Goal: Information Seeking & Learning: Understand process/instructions

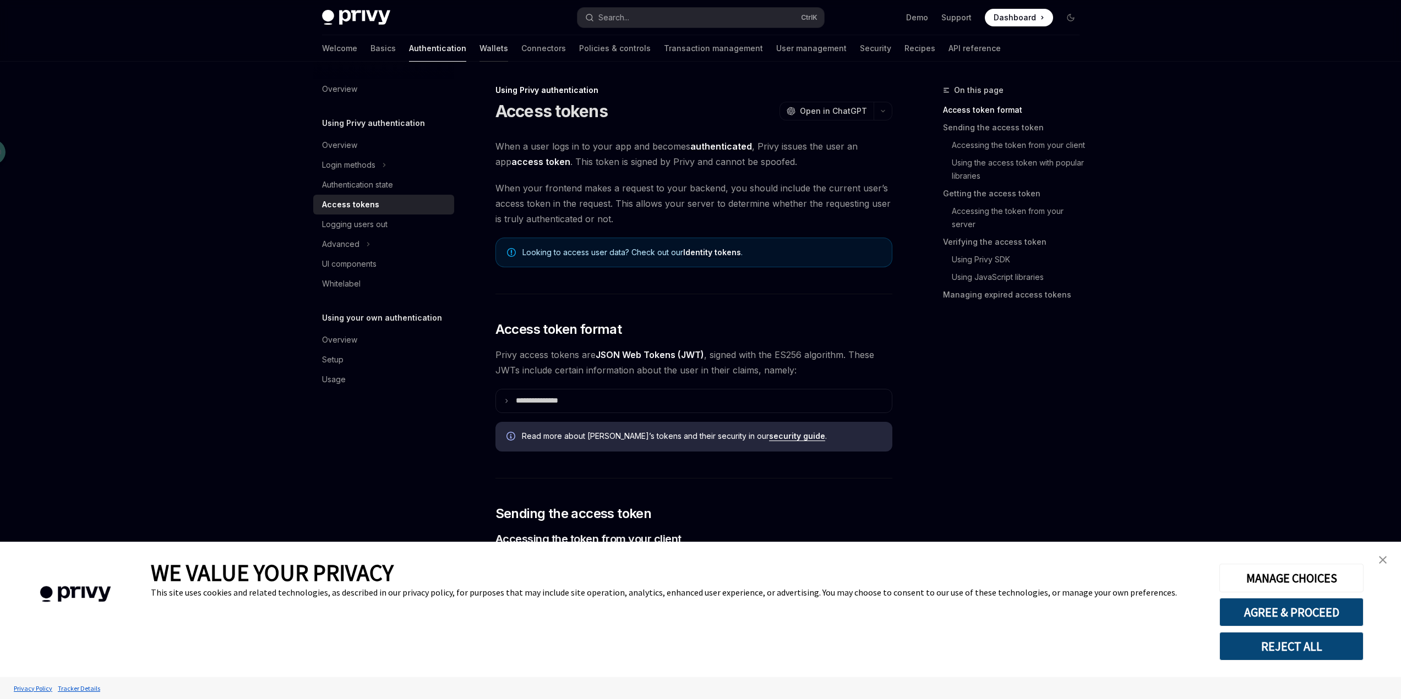
click at [479, 50] on link "Wallets" at bounding box center [493, 48] width 29 height 26
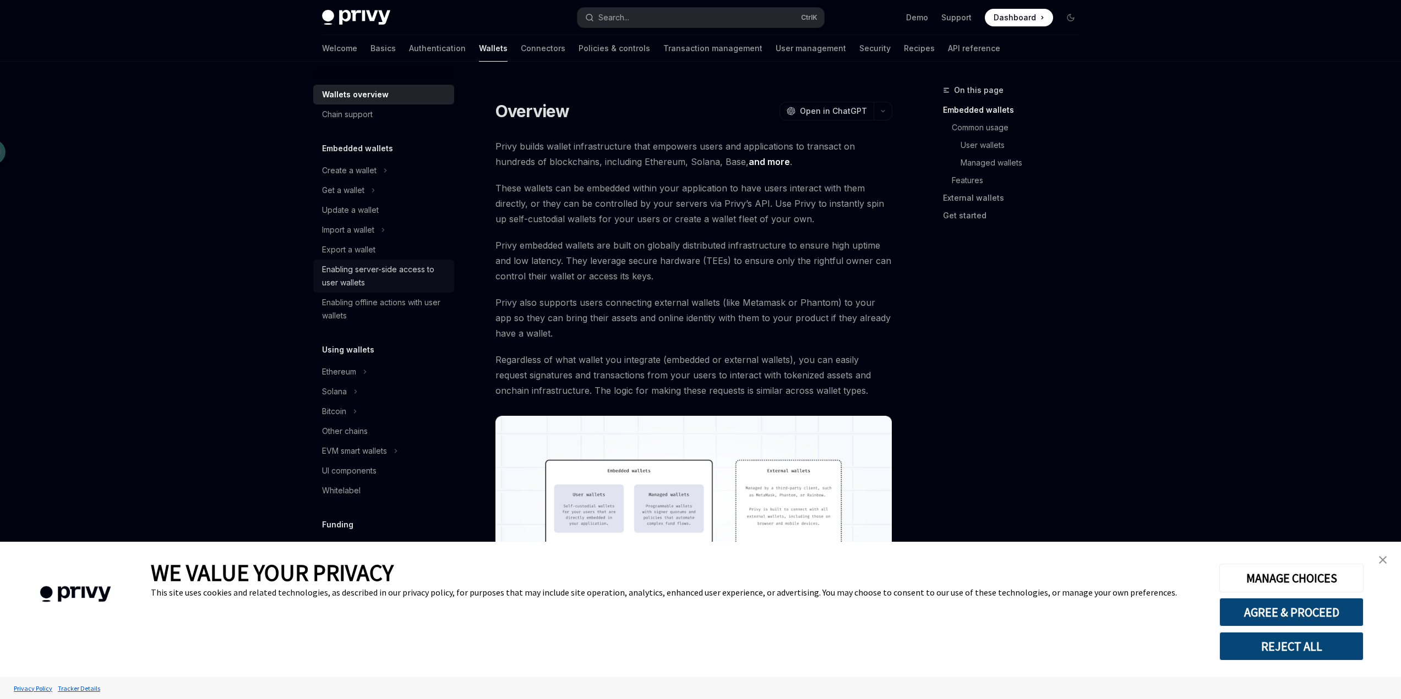
click at [379, 270] on div "Enabling server-side access to user wallets" at bounding box center [384, 276] width 125 height 26
type textarea "*"
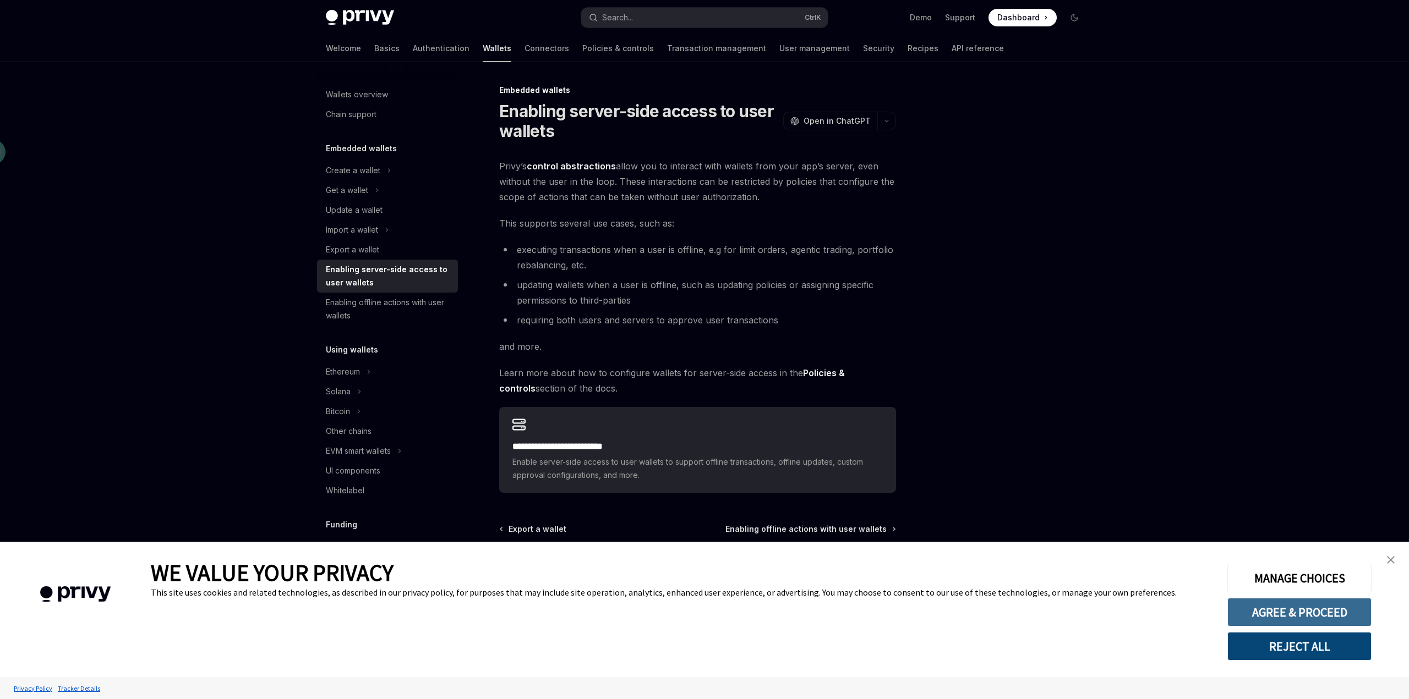
click at [1298, 613] on button "AGREE & PROCEED" at bounding box center [1299, 612] width 144 height 29
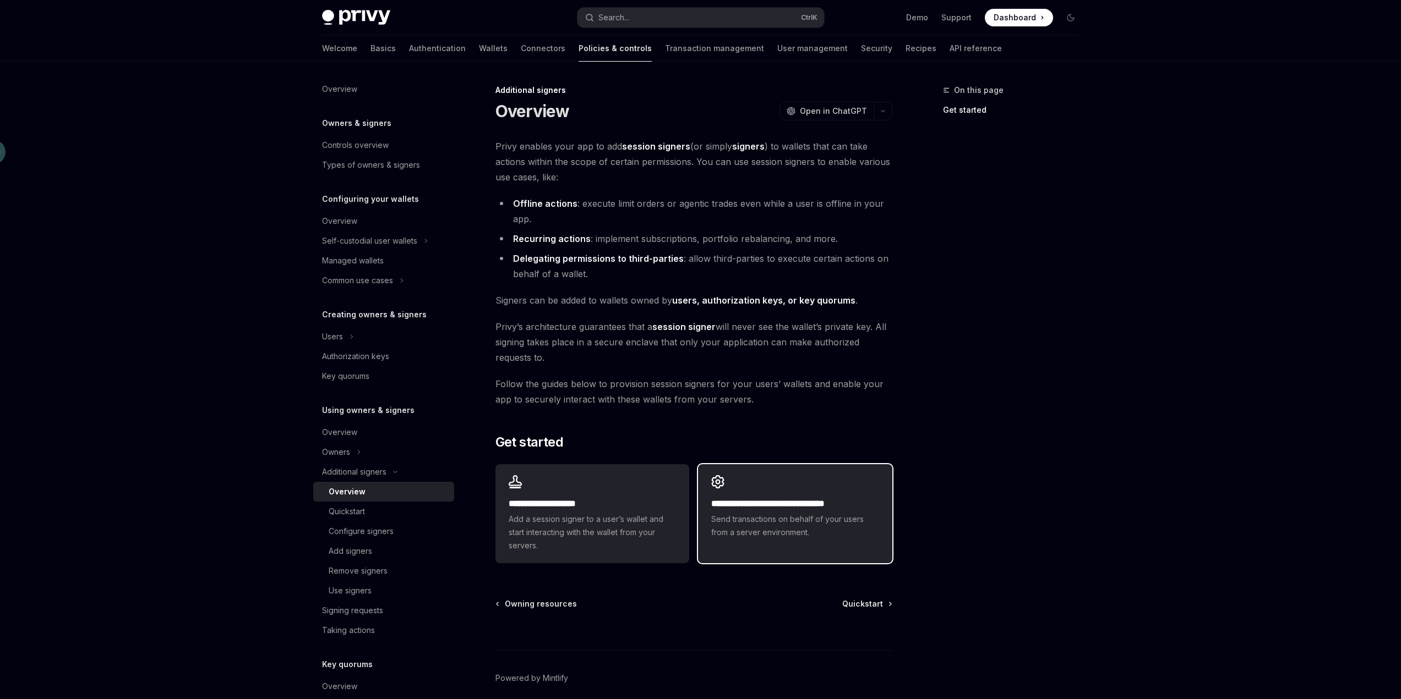
click at [814, 510] on h2 "**********" at bounding box center [794, 504] width 167 height 13
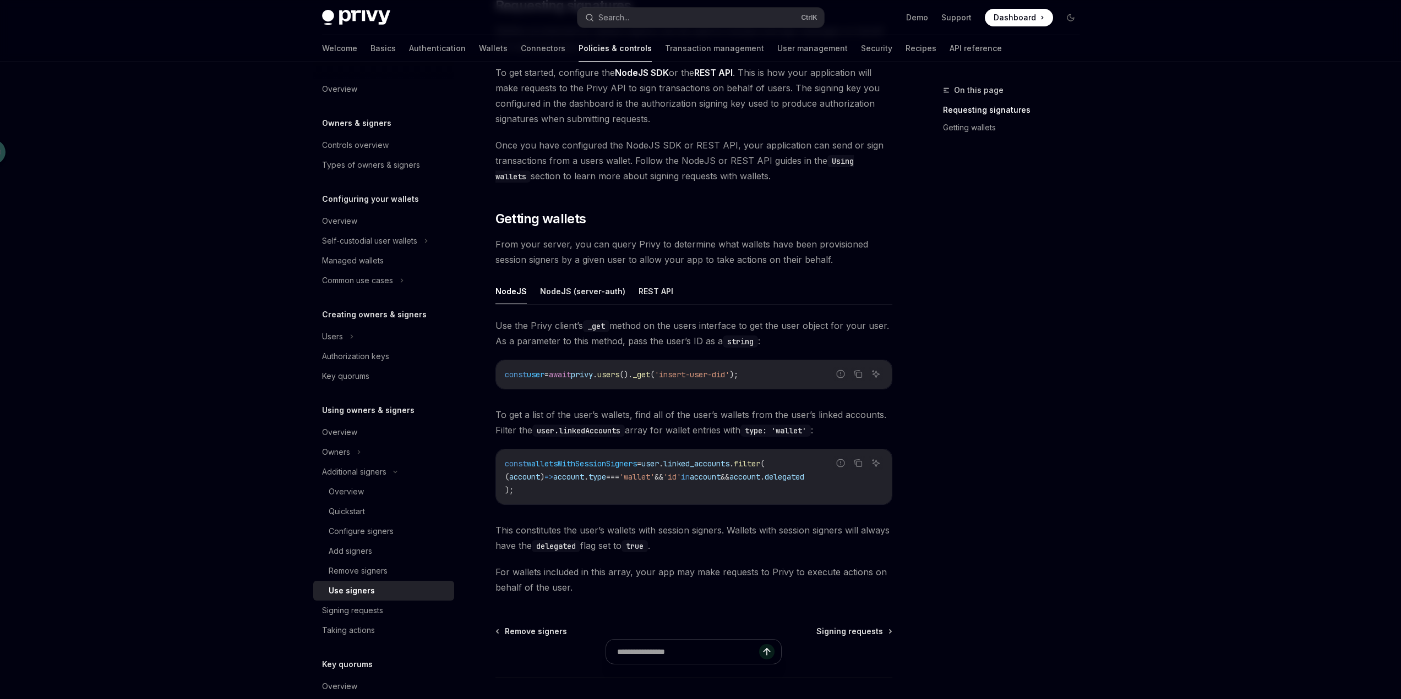
scroll to position [220, 0]
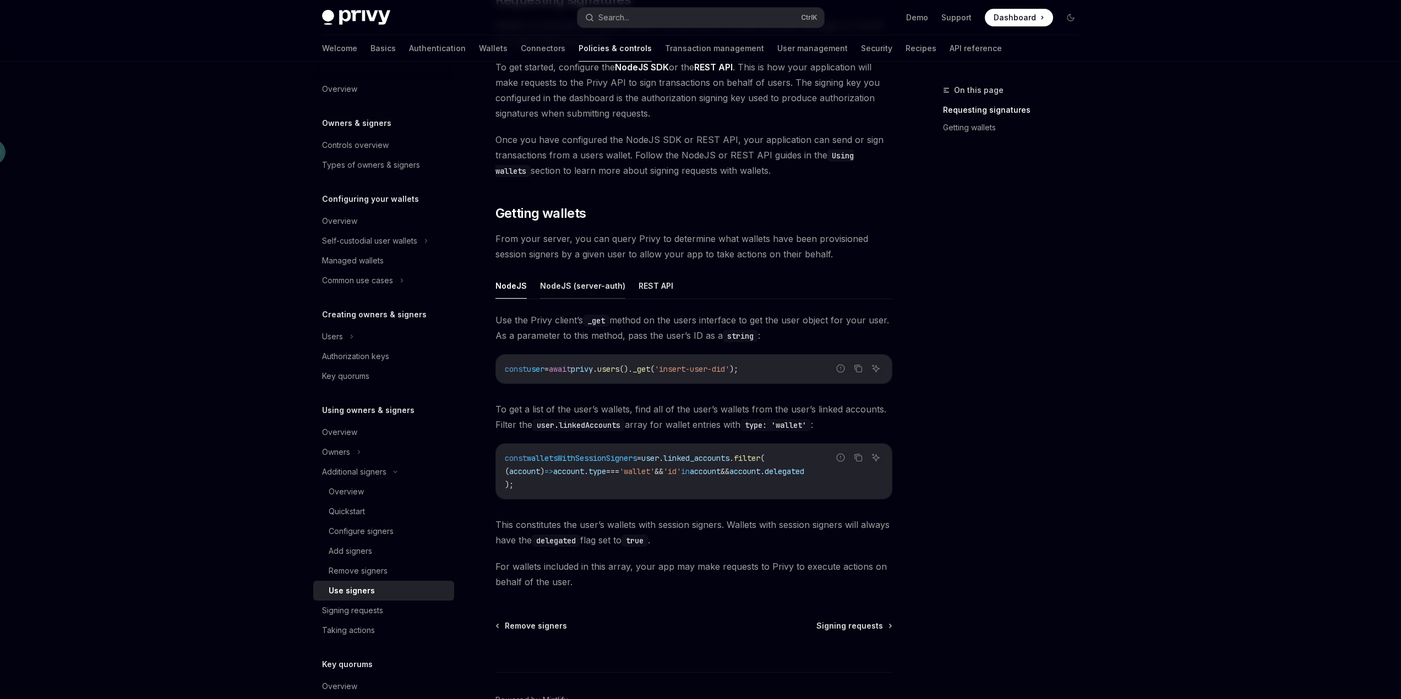
click at [587, 288] on button "NodeJS (server-auth)" at bounding box center [582, 286] width 85 height 26
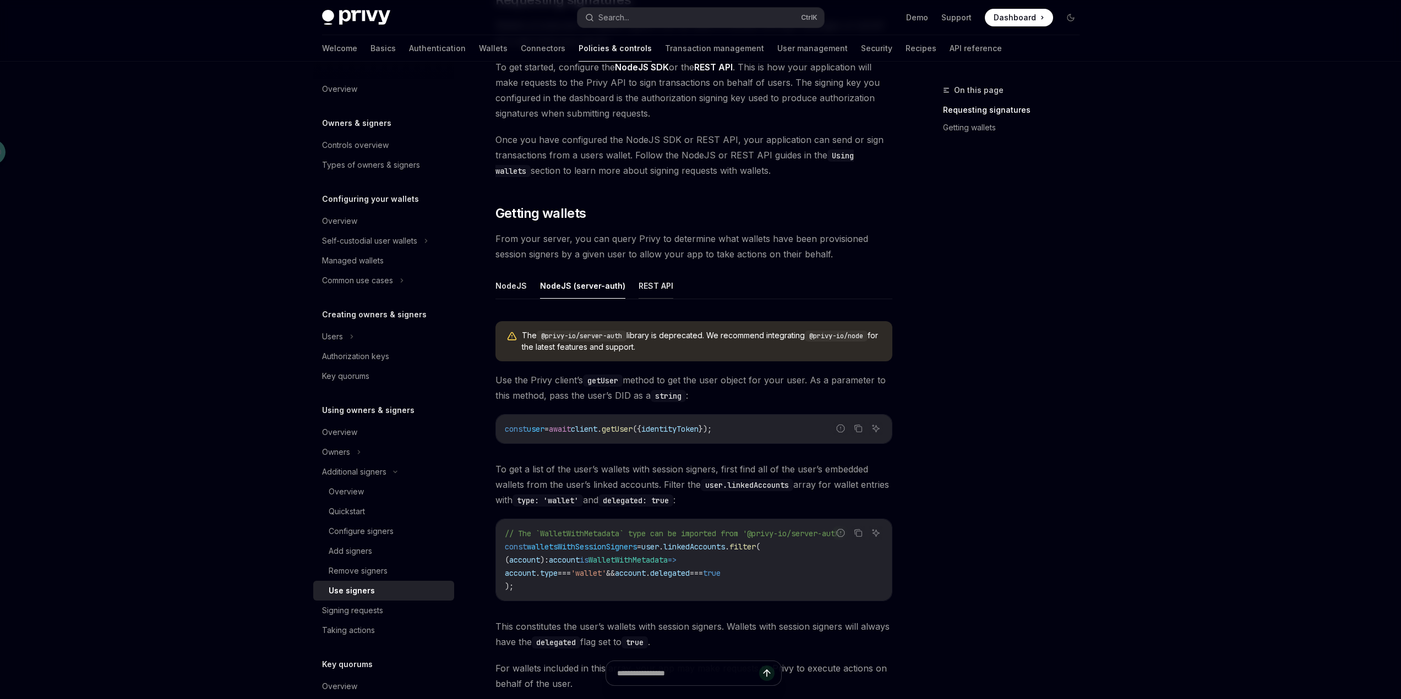
click at [654, 289] on button "REST API" at bounding box center [655, 286] width 35 height 26
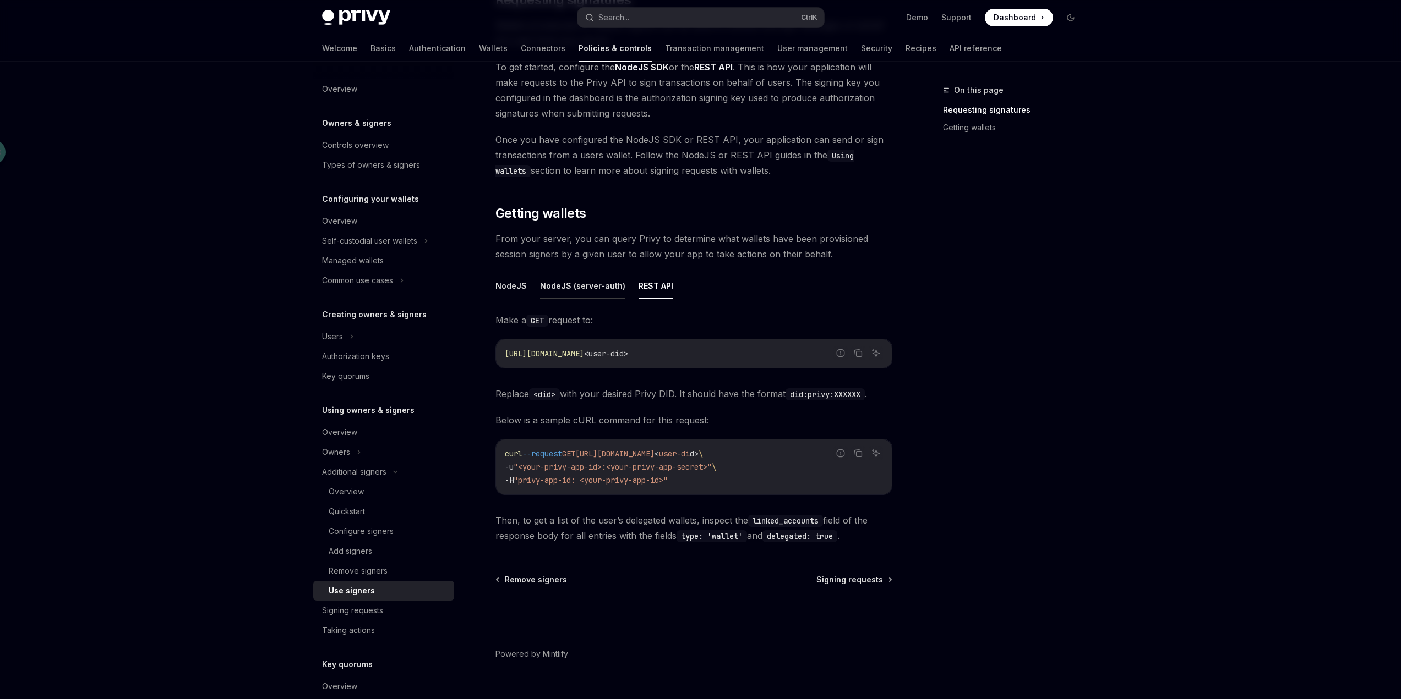
click at [616, 289] on button "NodeJS (server-auth)" at bounding box center [582, 286] width 85 height 26
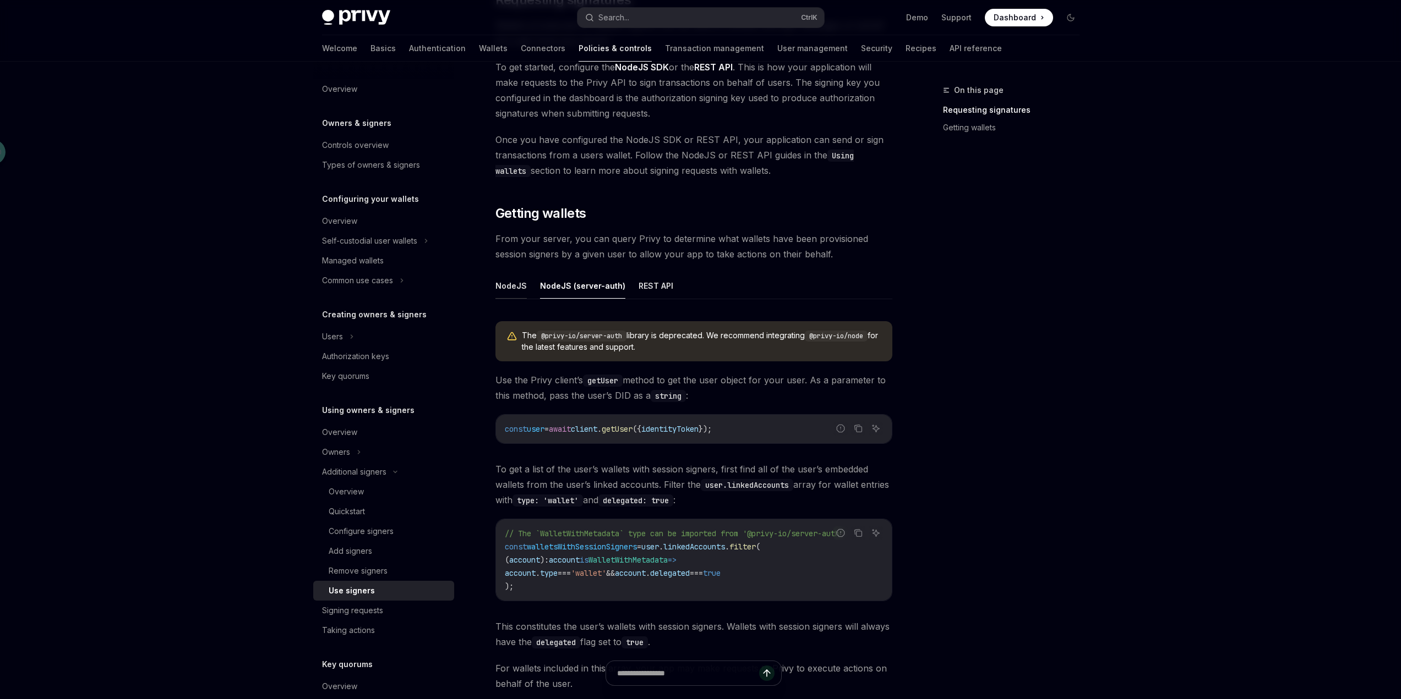
click at [511, 289] on button "NodeJS" at bounding box center [510, 286] width 31 height 26
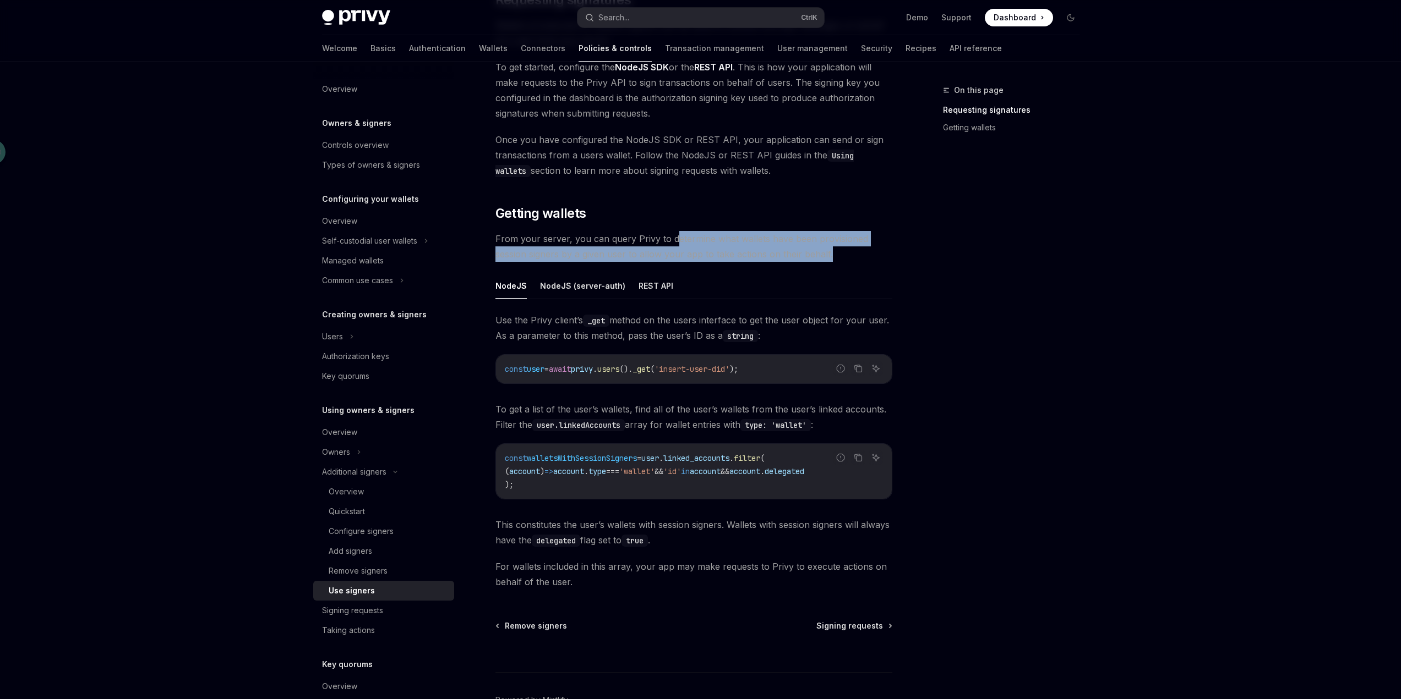
drag, startPoint x: 670, startPoint y: 238, endPoint x: 884, endPoint y: 259, distance: 215.6
click at [884, 259] on span "From your server, you can query Privy to determine what wallets have been provi…" at bounding box center [693, 246] width 397 height 31
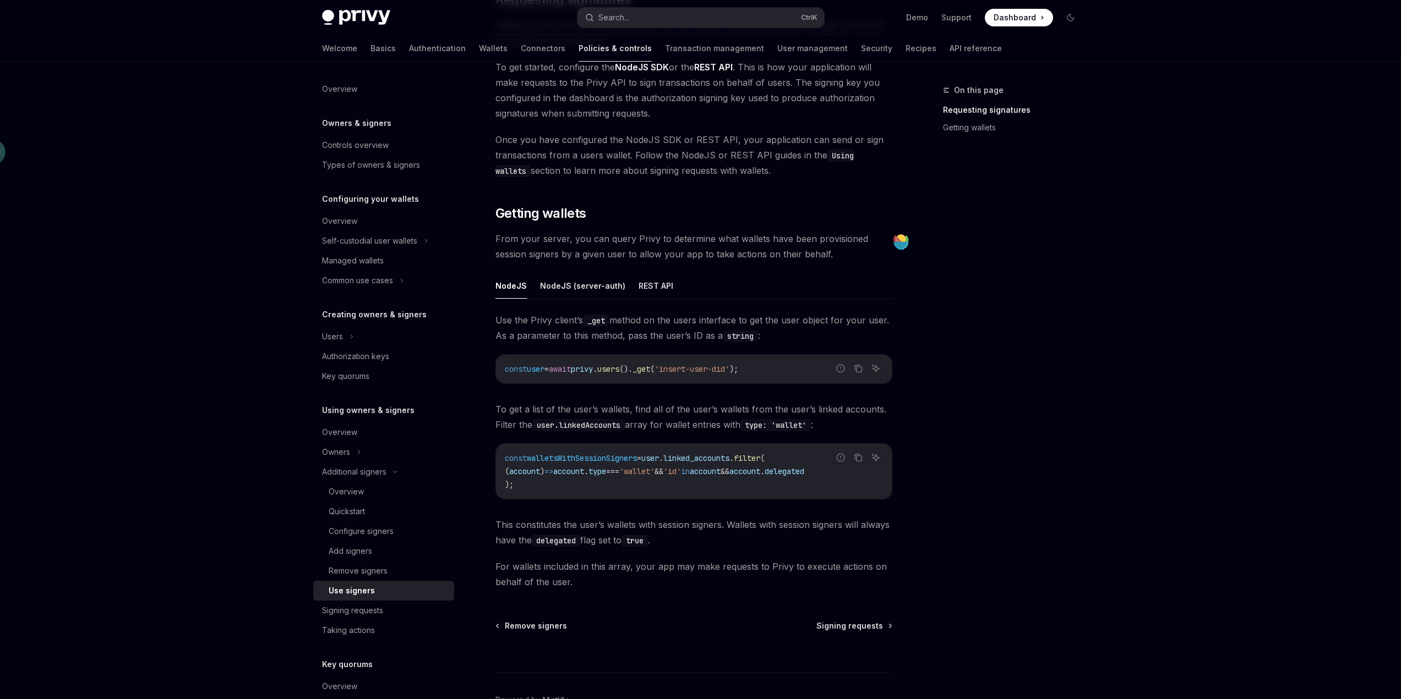
click at [797, 266] on div "Once your user’s have session signers on their wallets, your app can take actio…" at bounding box center [693, 254] width 397 height 671
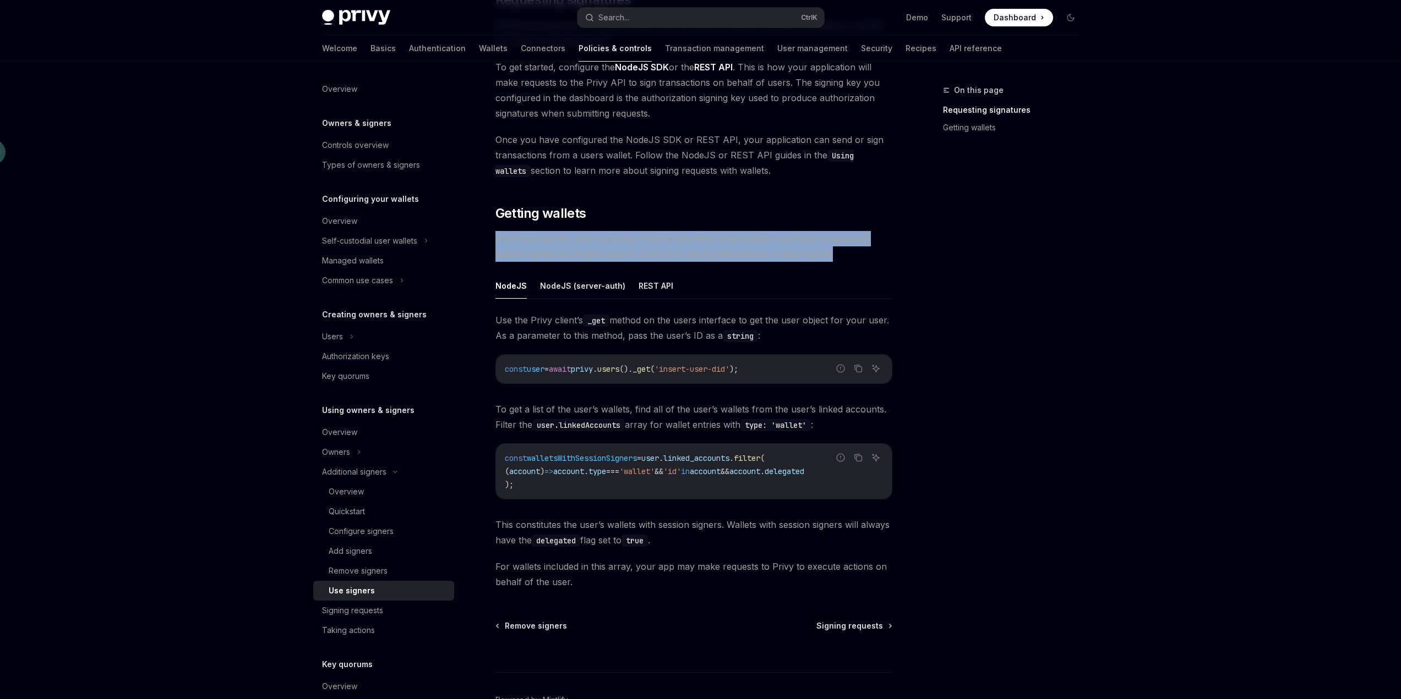
drag, startPoint x: 828, startPoint y: 256, endPoint x: 490, endPoint y: 239, distance: 338.3
click at [490, 239] on div "Additional signers Use signers OpenAI Open in ChatGPT OpenAI Open in ChatGPT On…" at bounding box center [591, 316] width 608 height 904
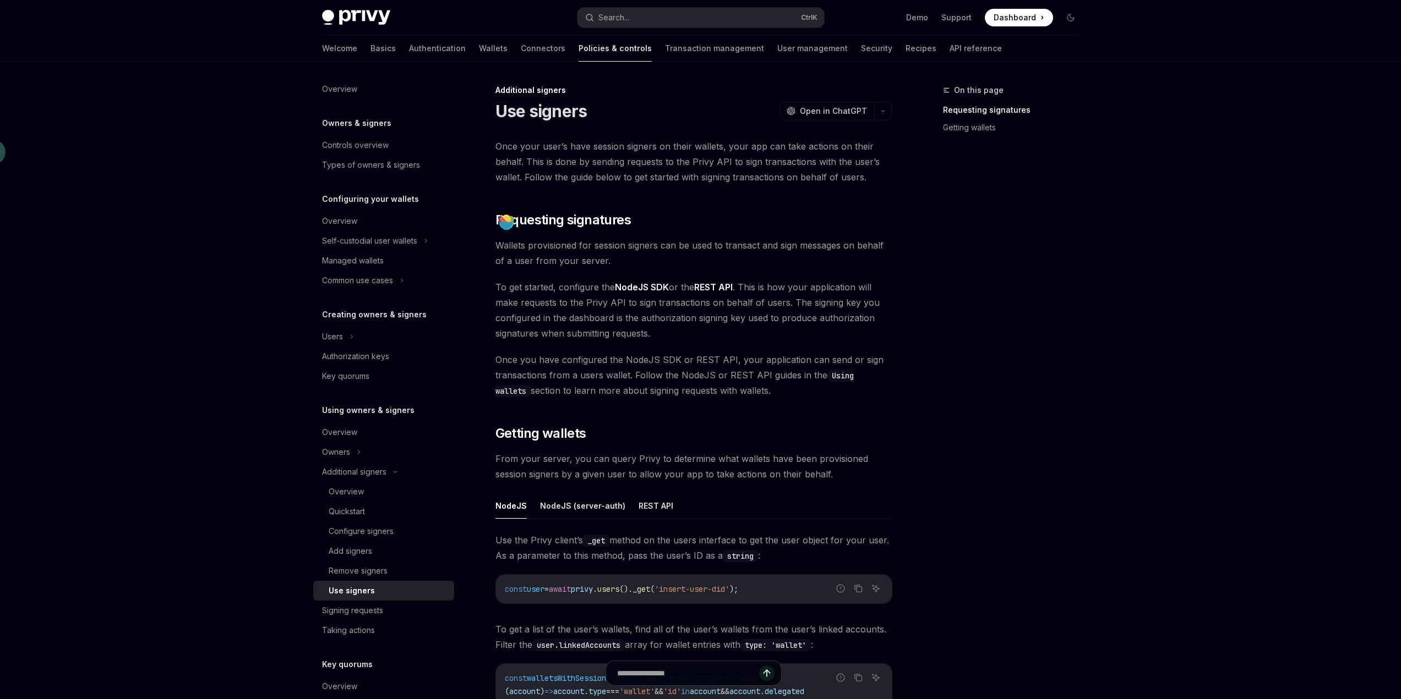
click at [619, 263] on span "Wallets provisioned for session signers can be used to transact and sign messag…" at bounding box center [693, 253] width 397 height 31
drag, startPoint x: 652, startPoint y: 259, endPoint x: 498, endPoint y: 244, distance: 154.8
click at [498, 244] on span "Wallets provisioned for session signers can be used to transact and sign messag…" at bounding box center [693, 253] width 397 height 31
click at [691, 276] on div "Once your user’s have session signers on their wallets, your app can take actio…" at bounding box center [693, 474] width 397 height 671
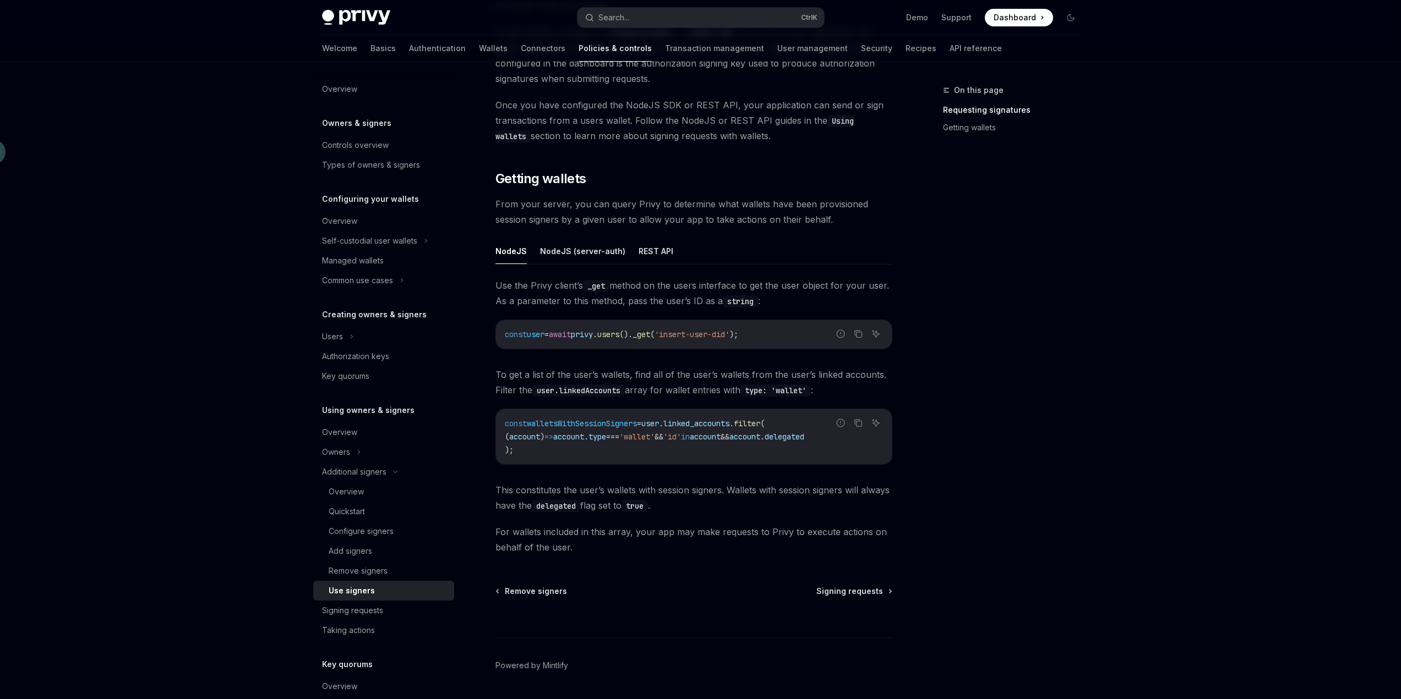
scroll to position [293, 0]
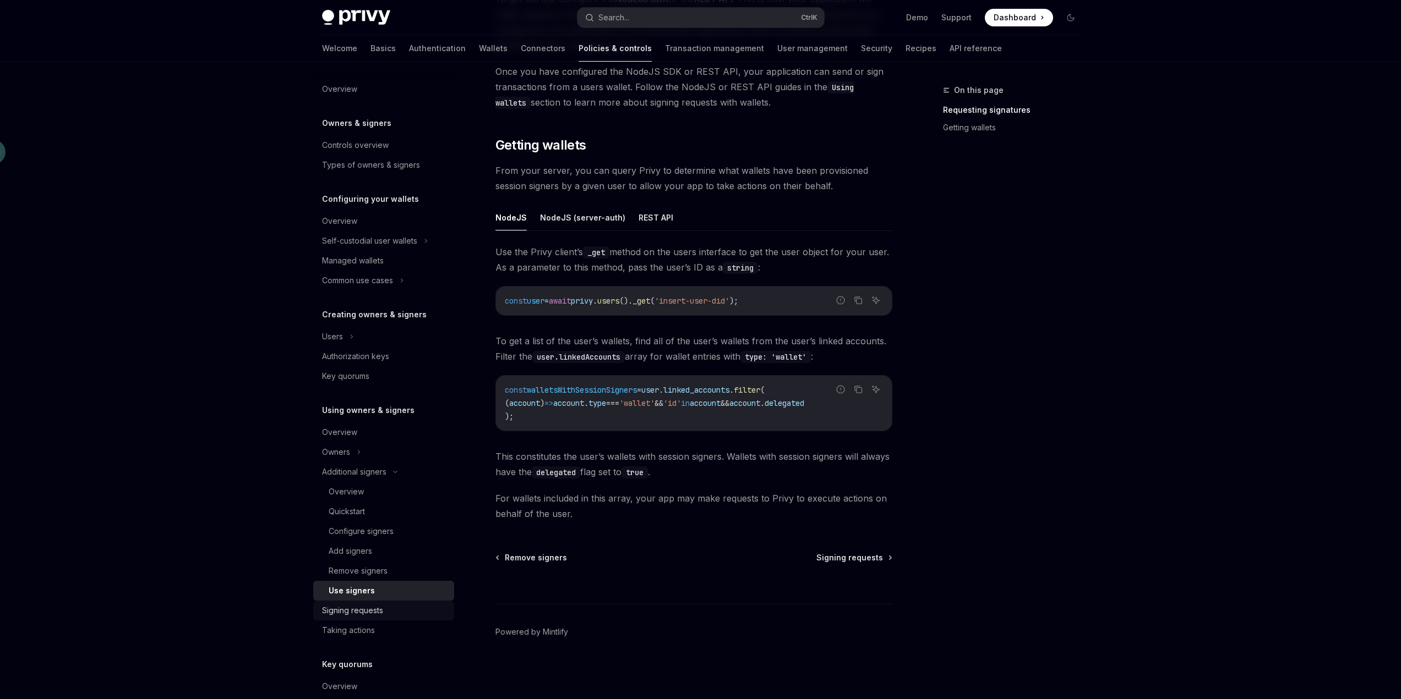
click at [361, 617] on div "Signing requests" at bounding box center [352, 610] width 61 height 13
type textarea "*"
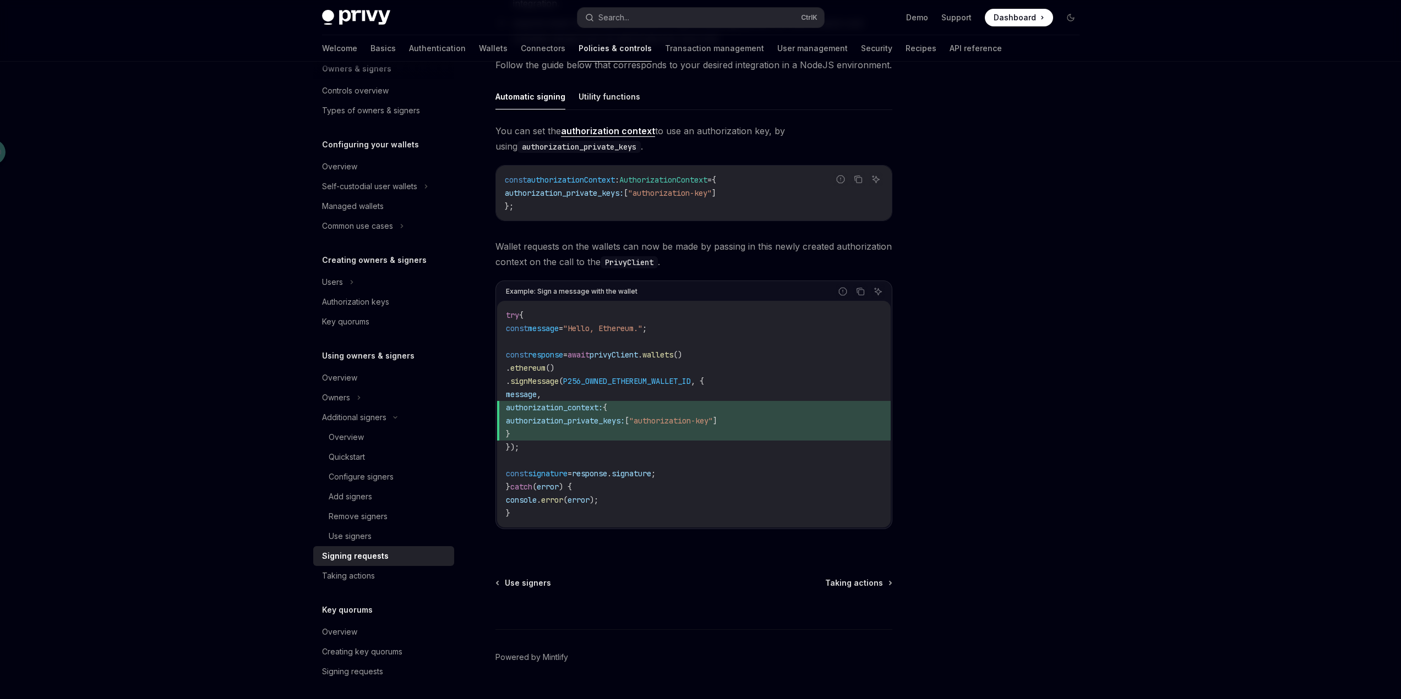
scroll to position [55, 0]
click at [677, 16] on button "Search... Ctrl K" at bounding box center [700, 18] width 247 height 20
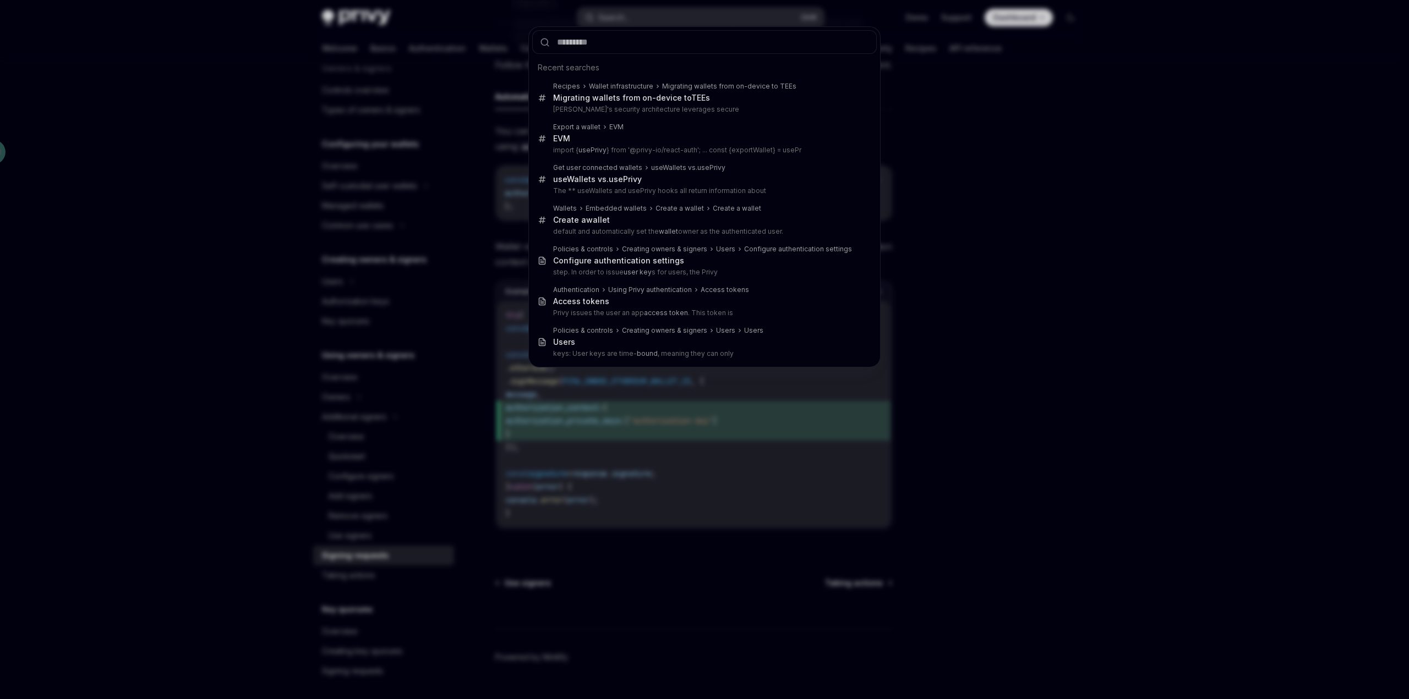
type input "**********"
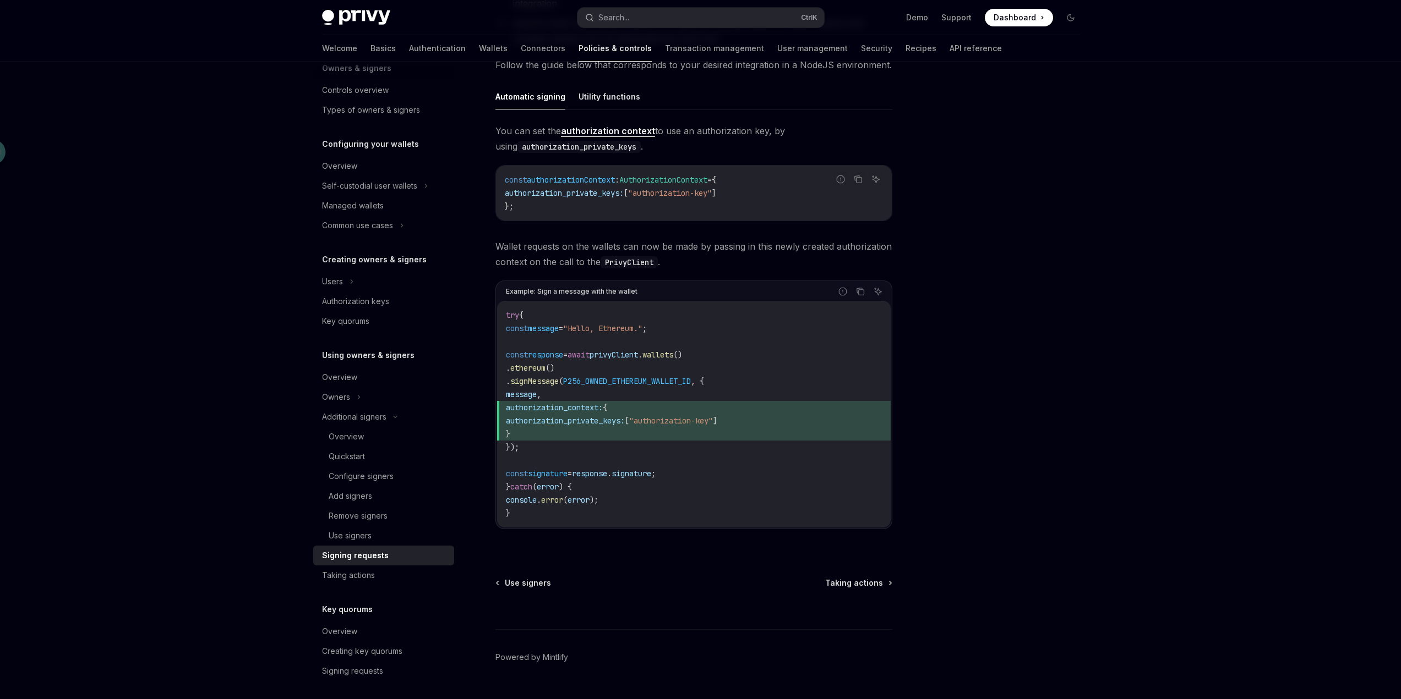
type textarea "*"
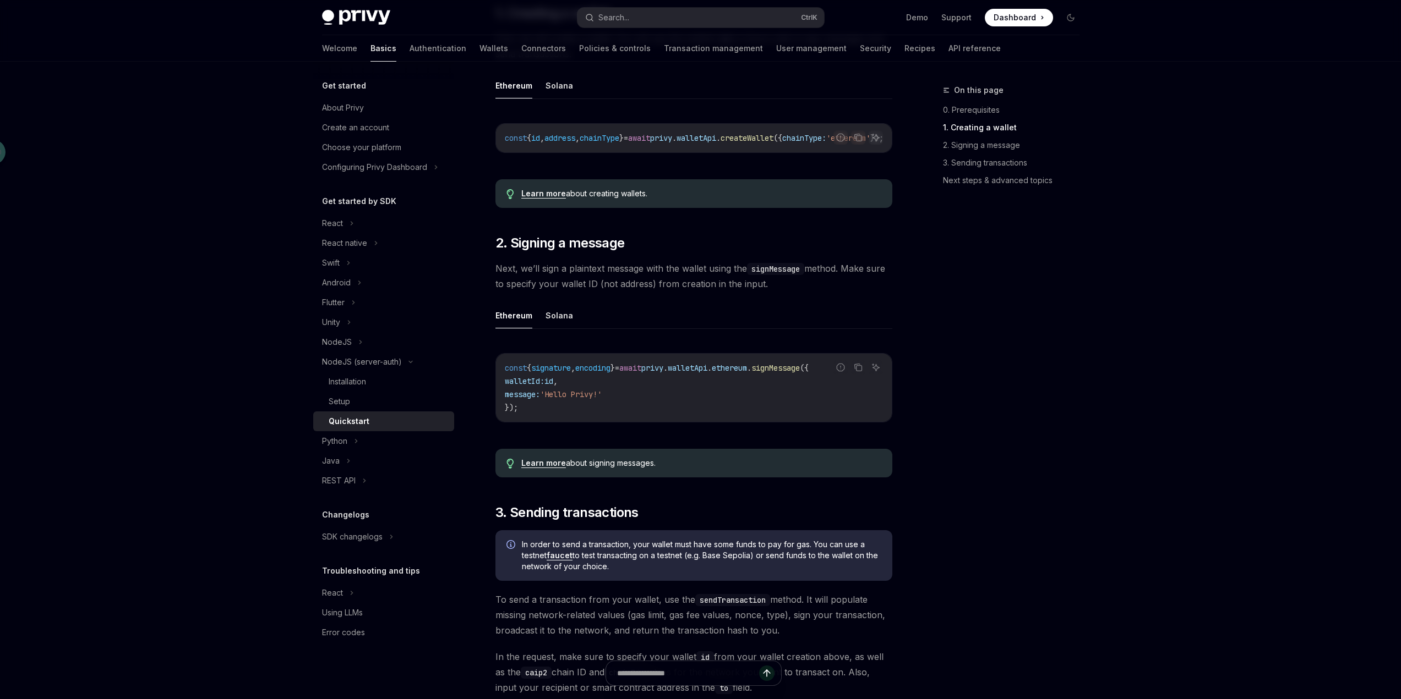
click at [982, 319] on div "On this page 0. Prerequisites 1. Creating a wallet 2. Signing a message 3. Send…" at bounding box center [1004, 392] width 167 height 616
click at [1012, 164] on link "3. Sending transactions" at bounding box center [1015, 163] width 145 height 18
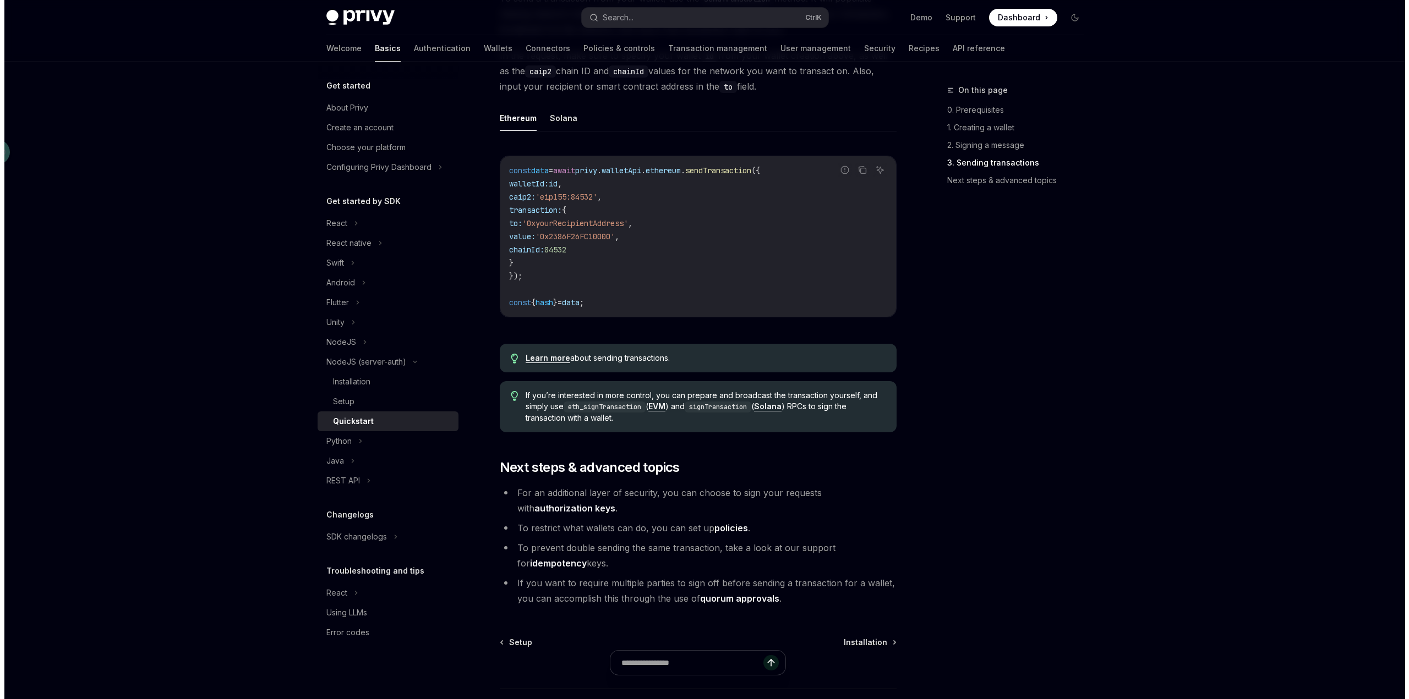
scroll to position [1026, 0]
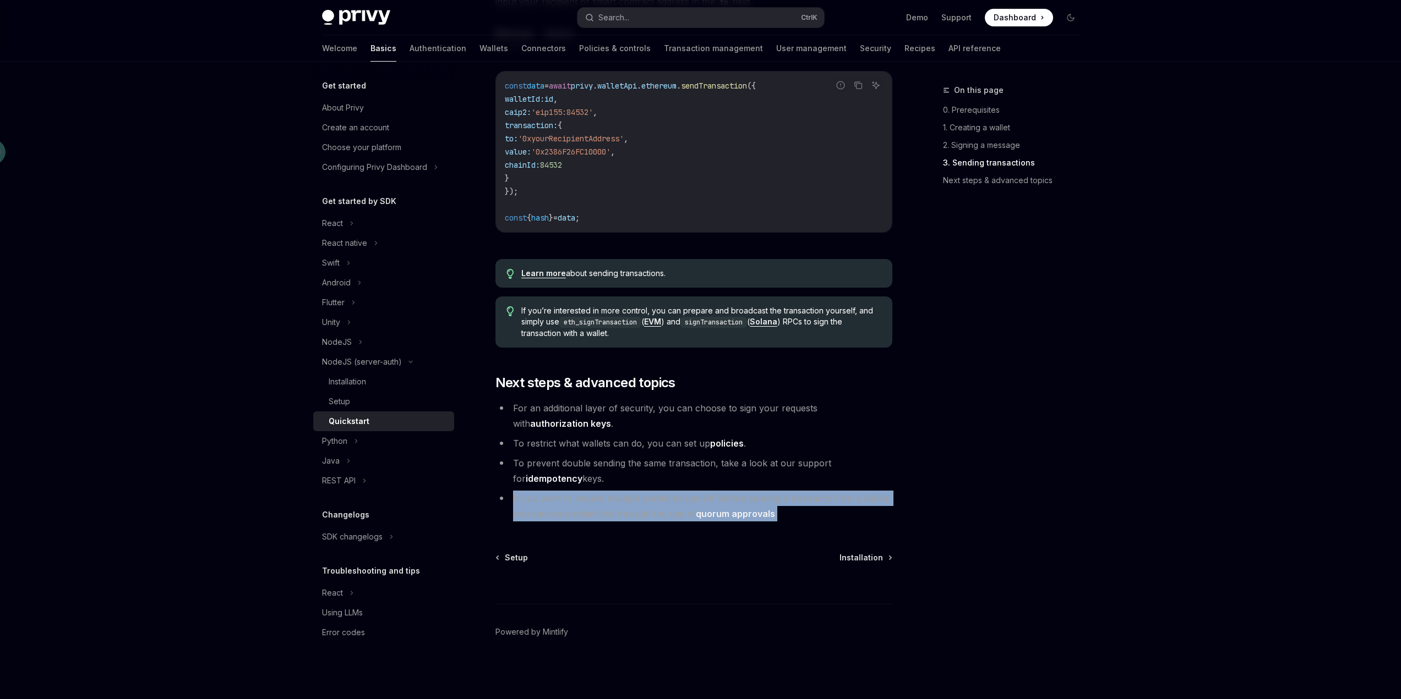
drag, startPoint x: 783, startPoint y: 516, endPoint x: 509, endPoint y: 495, distance: 274.9
click at [509, 495] on li "If you want to require multiple parties to sign off before sending a transactio…" at bounding box center [693, 506] width 397 height 31
click at [644, 21] on button "Search... Ctrl K" at bounding box center [700, 18] width 247 height 20
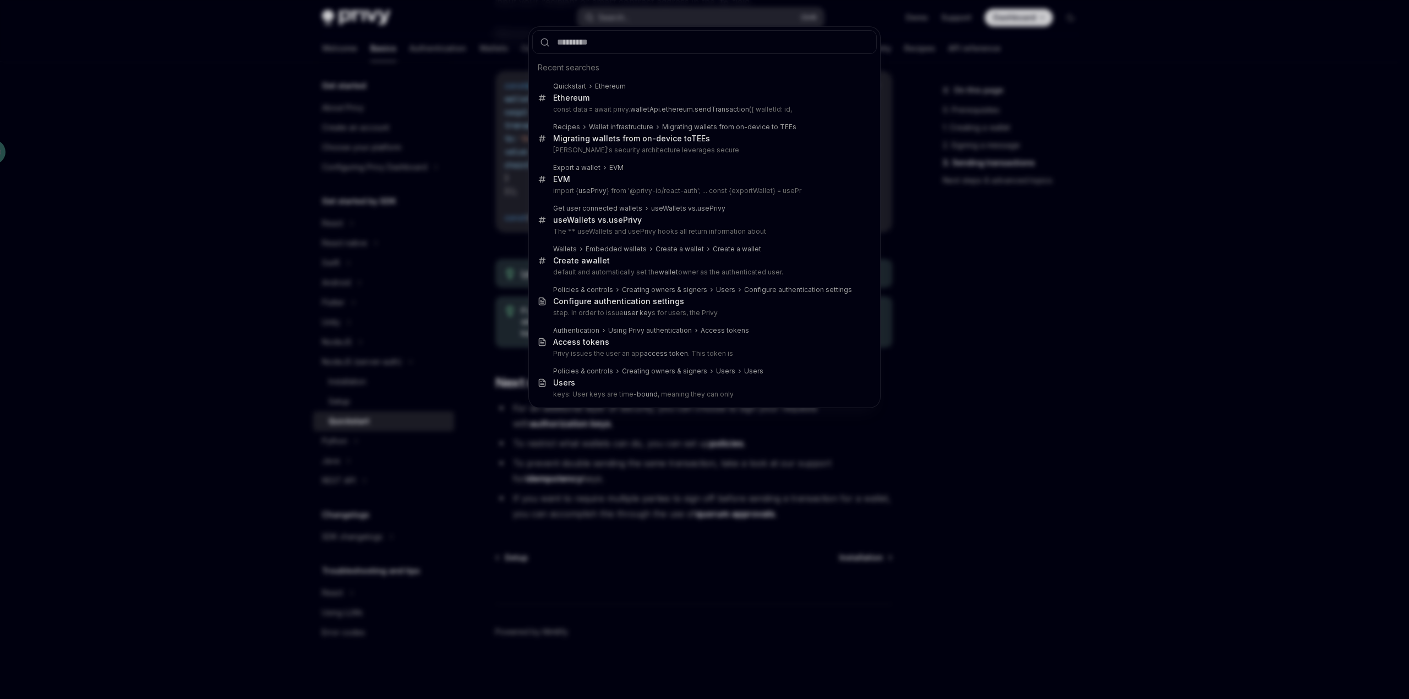
type input "**********"
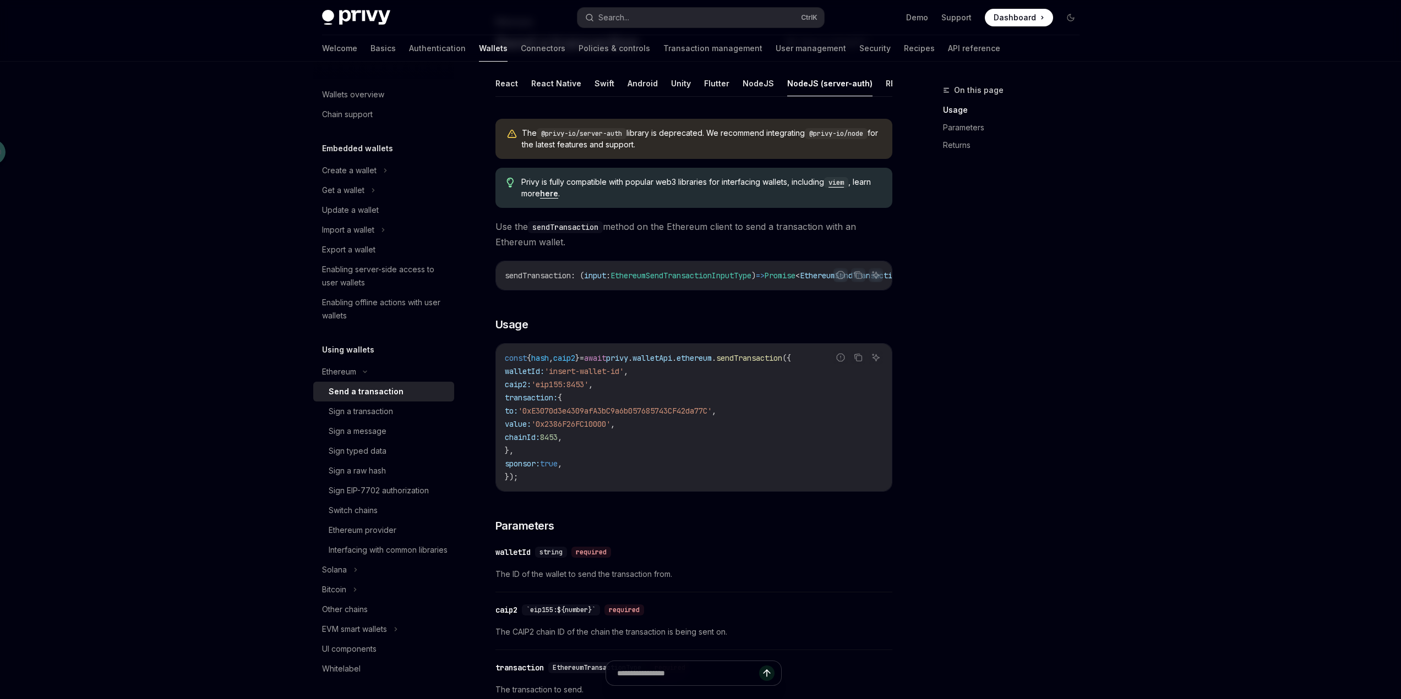
scroll to position [66, 0]
click at [761, 452] on code "const { hash , caip2 } = await privy . walletApi . ethereum . sendTransaction (…" at bounding box center [694, 420] width 378 height 132
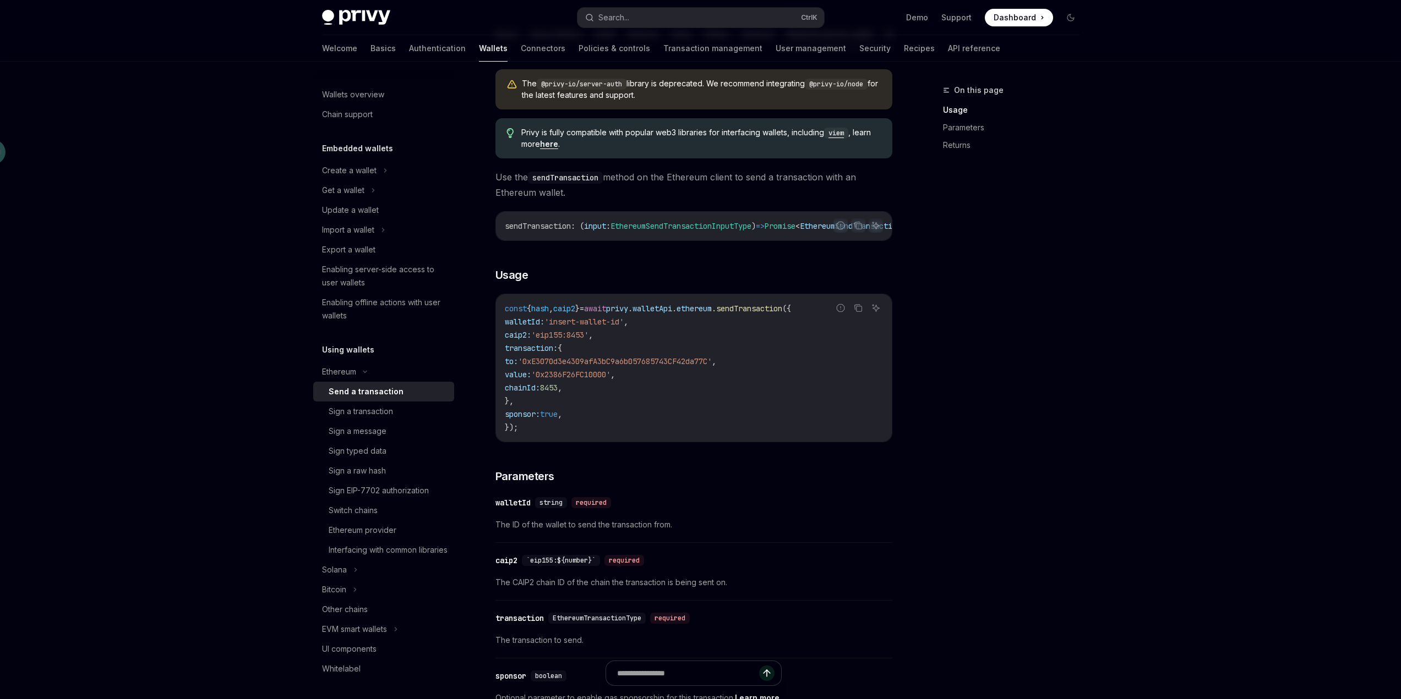
scroll to position [0, 0]
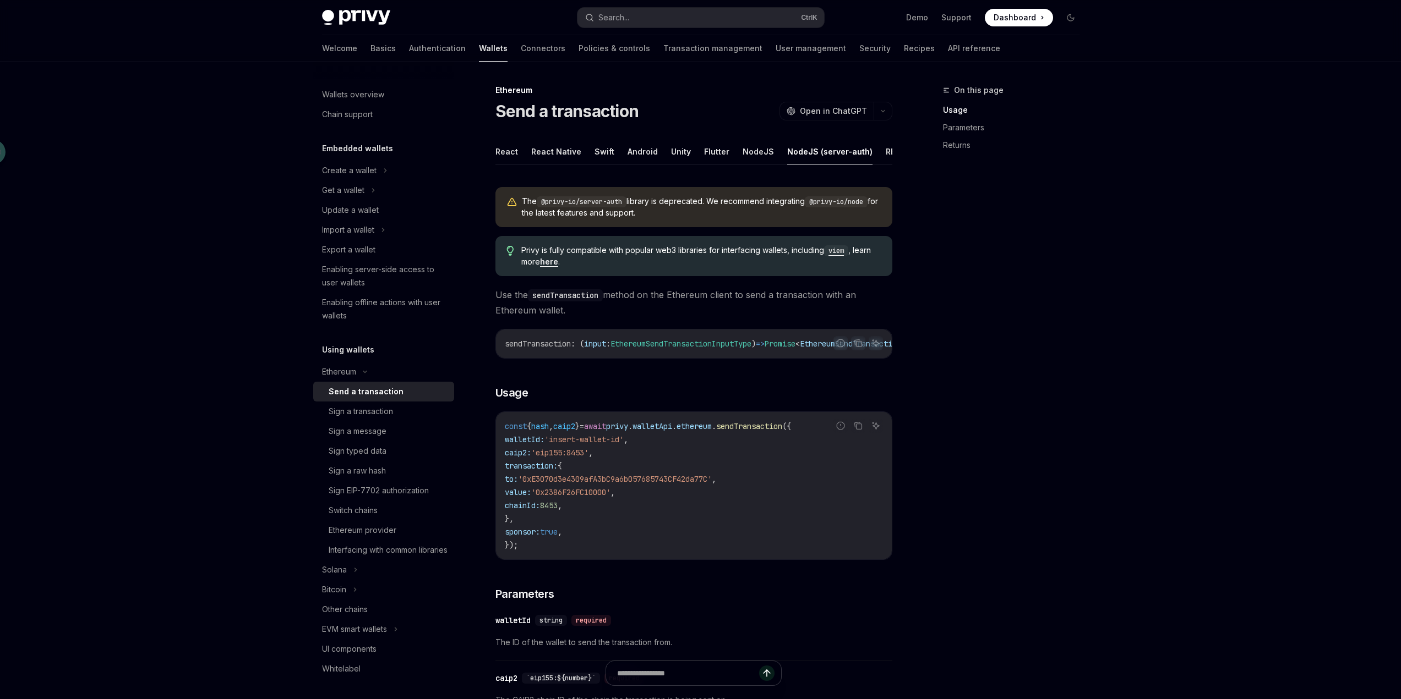
click at [1055, 337] on div "On this page Usage Parameters Returns" at bounding box center [1004, 392] width 167 height 616
click at [746, 152] on button "NodeJS" at bounding box center [757, 152] width 31 height 26
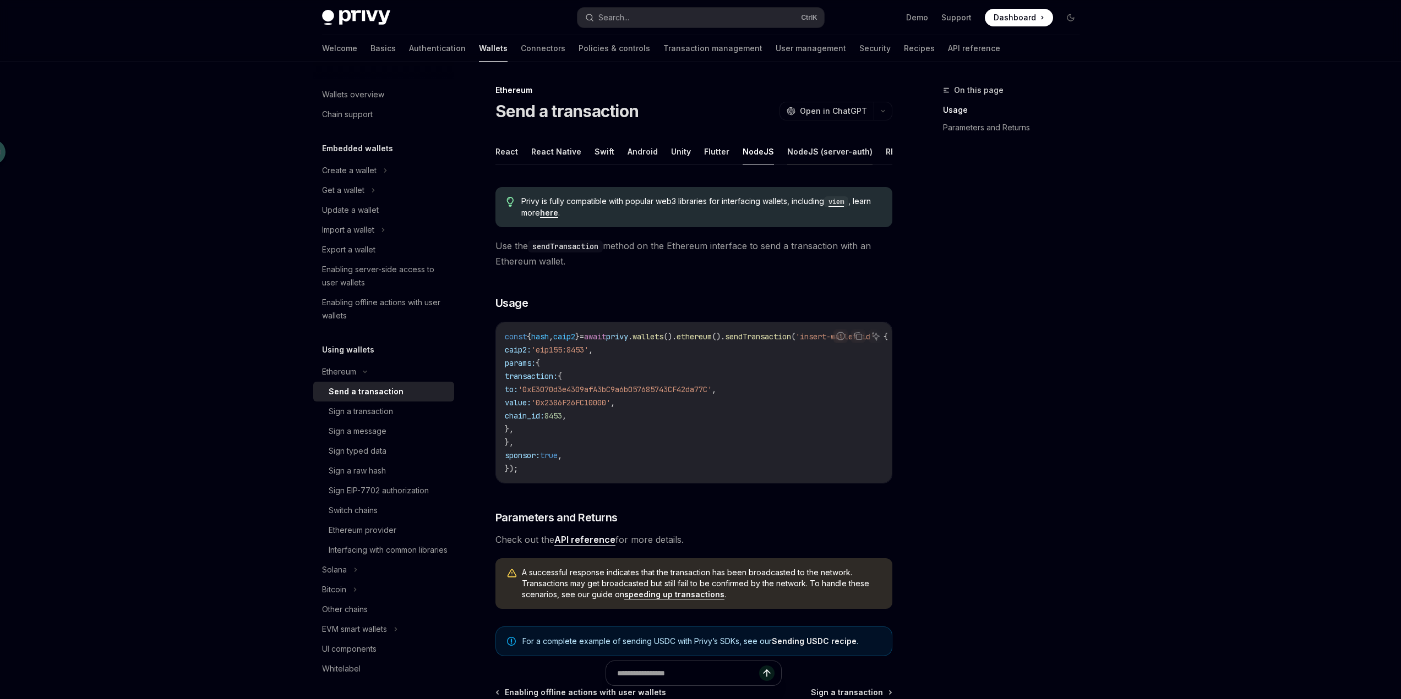
click at [810, 155] on button "NodeJS (server-auth)" at bounding box center [829, 152] width 85 height 26
type textarea "*"
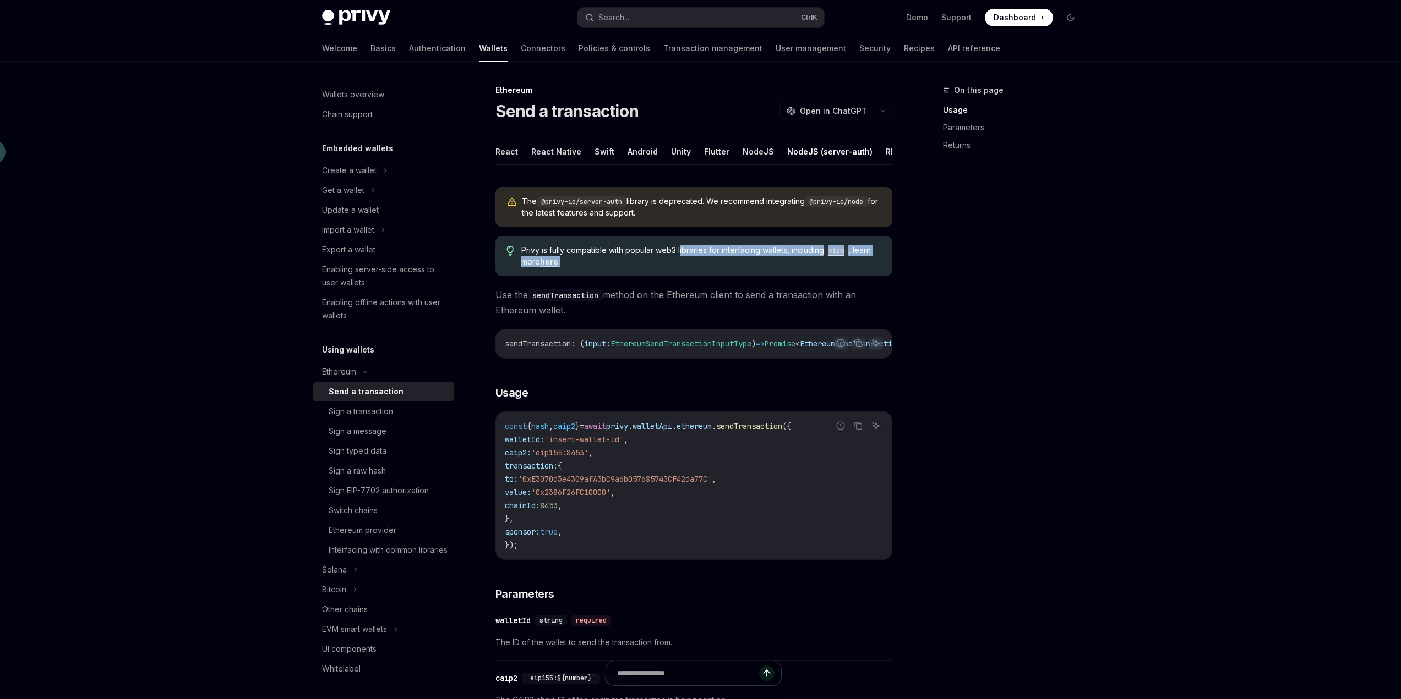
drag, startPoint x: 682, startPoint y: 258, endPoint x: 797, endPoint y: 265, distance: 115.2
click at [797, 265] on span "Privy is fully compatible with popular web3 libraries for interfacing wallets, …" at bounding box center [700, 256] width 359 height 23
click at [740, 267] on span "Privy is fully compatible with popular web3 libraries for interfacing wallets, …" at bounding box center [700, 256] width 359 height 23
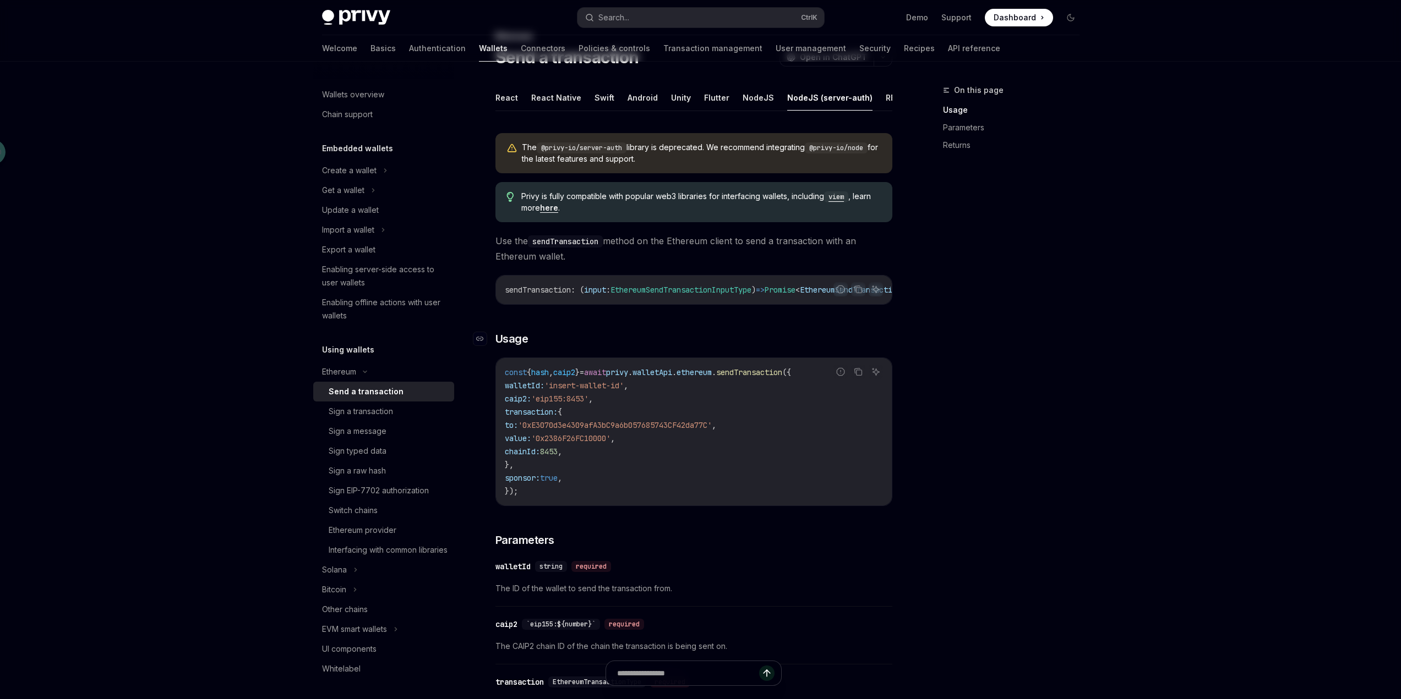
scroll to position [55, 0]
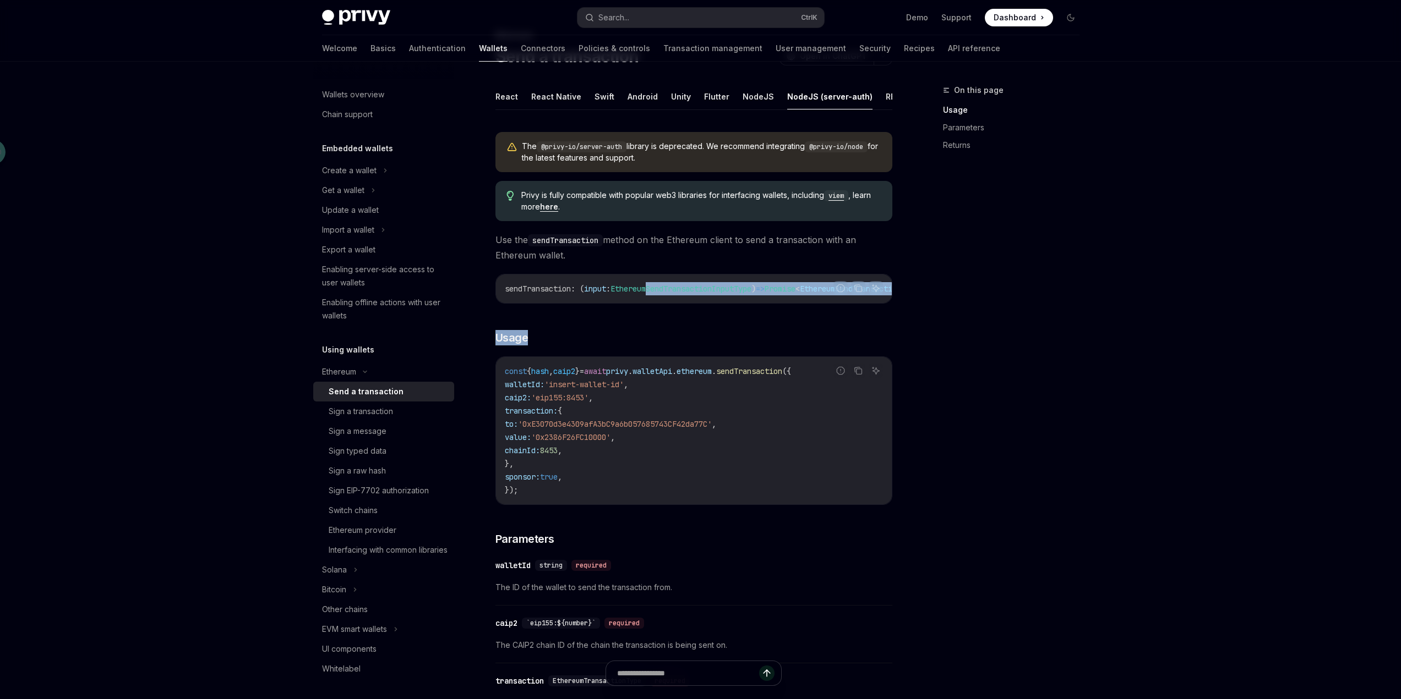
drag, startPoint x: 652, startPoint y: 311, endPoint x: 744, endPoint y: 325, distance: 92.4
click at [744, 325] on div "The @privy-io/server-auth library is deprecated. We recommend integrating @priv…" at bounding box center [693, 564] width 397 height 883
click at [746, 325] on div "The @privy-io/server-auth library is deprecated. We recommend integrating @priv…" at bounding box center [693, 564] width 397 height 883
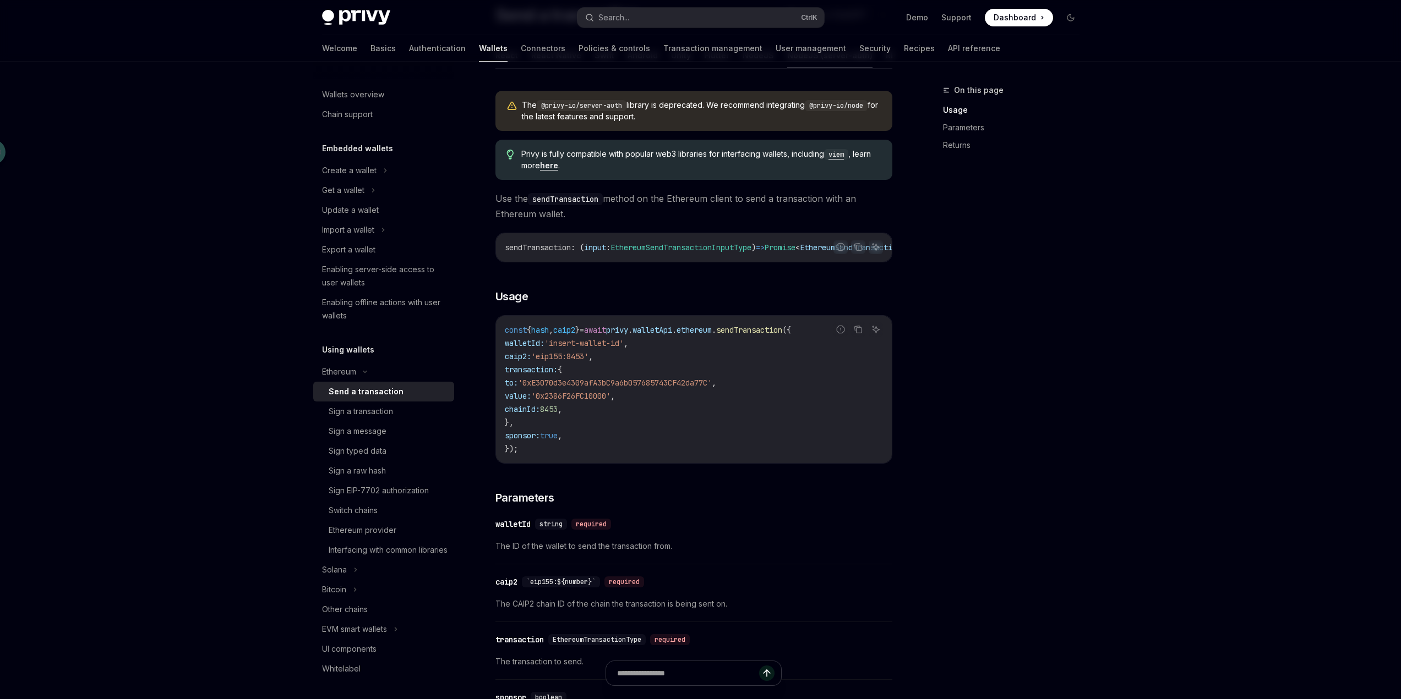
scroll to position [0, 0]
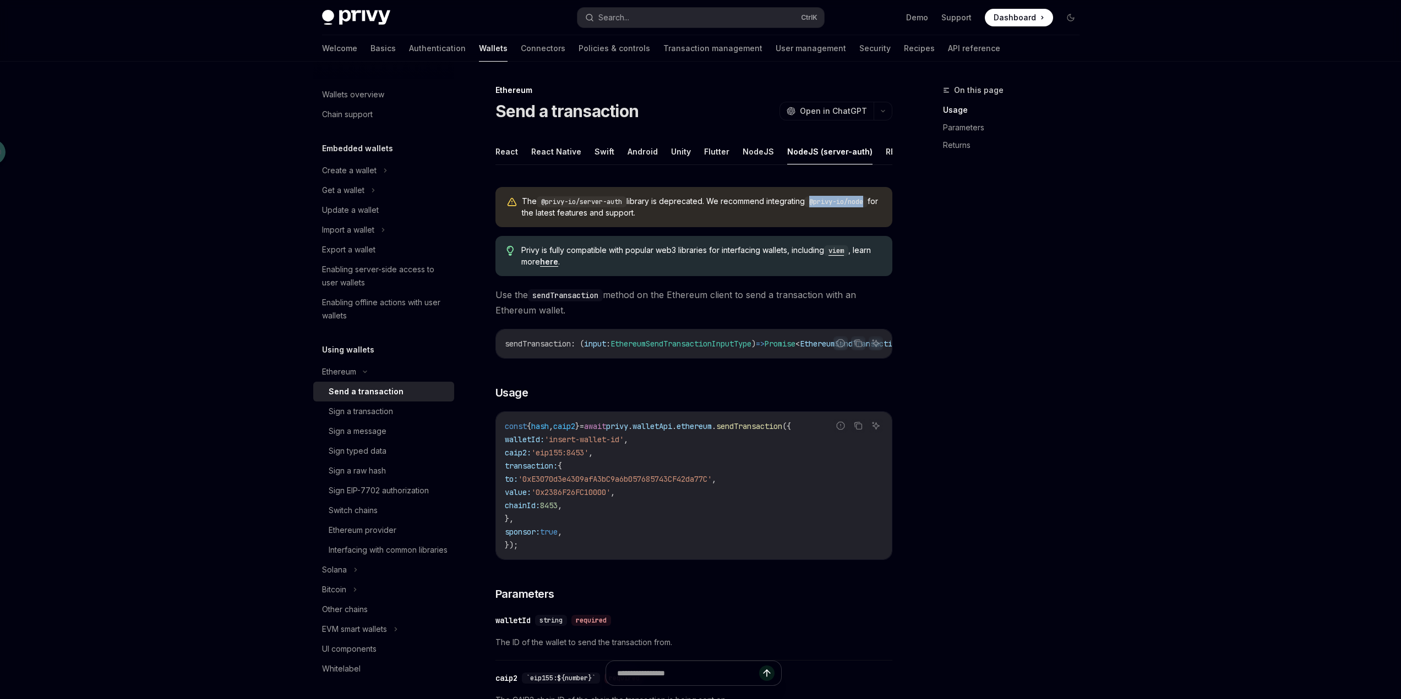
drag, startPoint x: 818, startPoint y: 208, endPoint x: 873, endPoint y: 208, distance: 55.0
click at [867, 207] on code "@privy-io/node" at bounding box center [836, 201] width 63 height 11
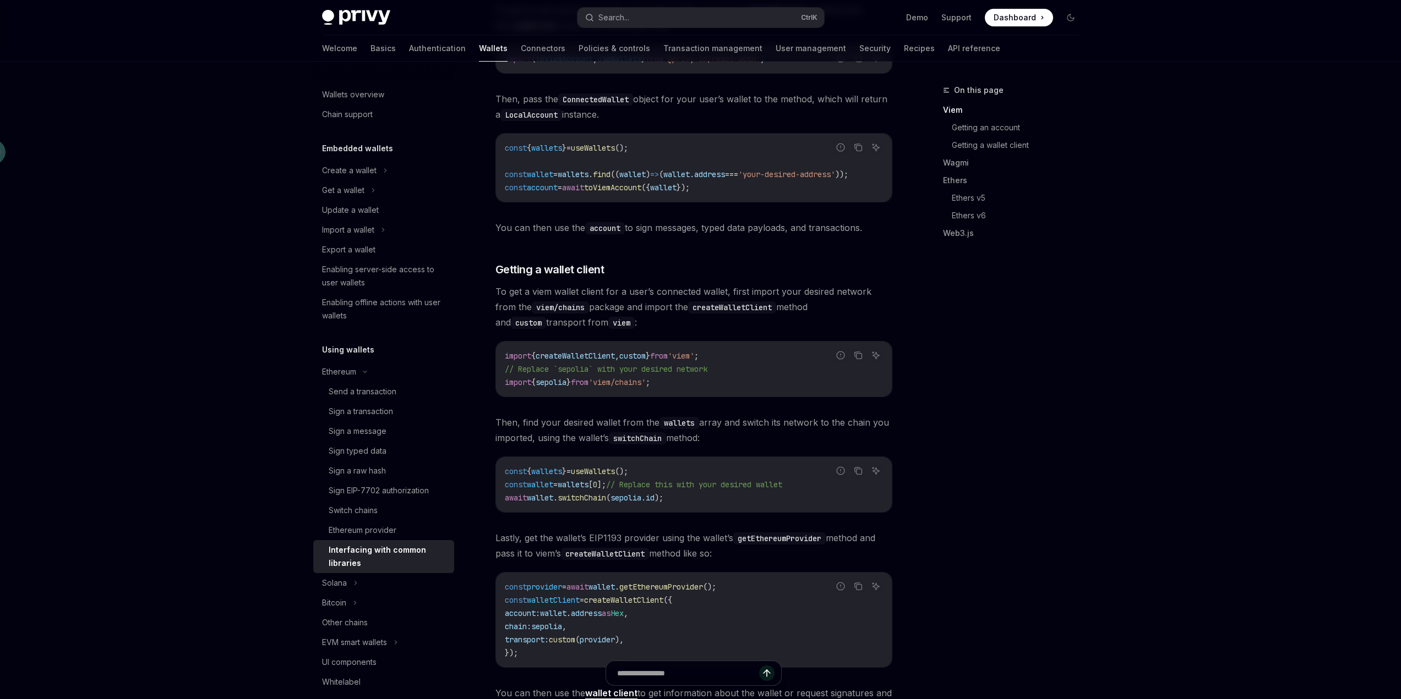
scroll to position [385, 0]
click at [993, 149] on link "Getting a wallet client" at bounding box center [1020, 145] width 136 height 18
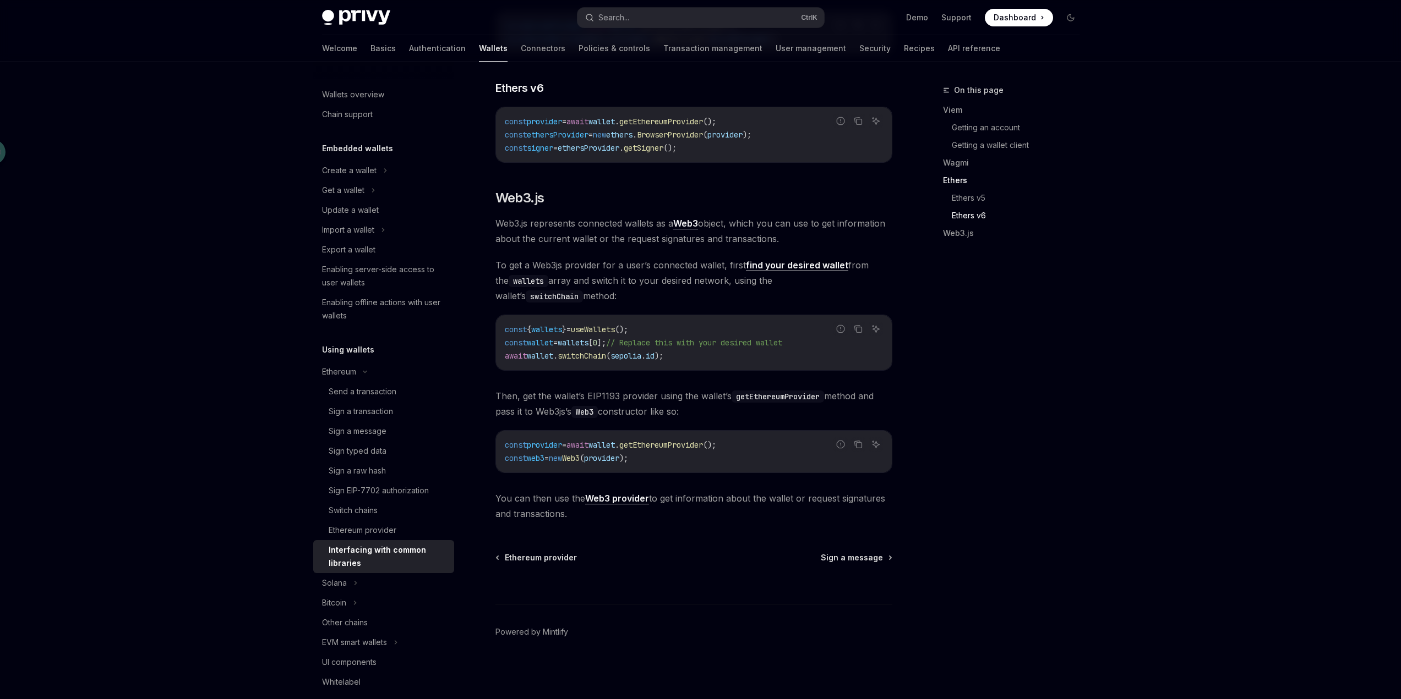
scroll to position [1257, 0]
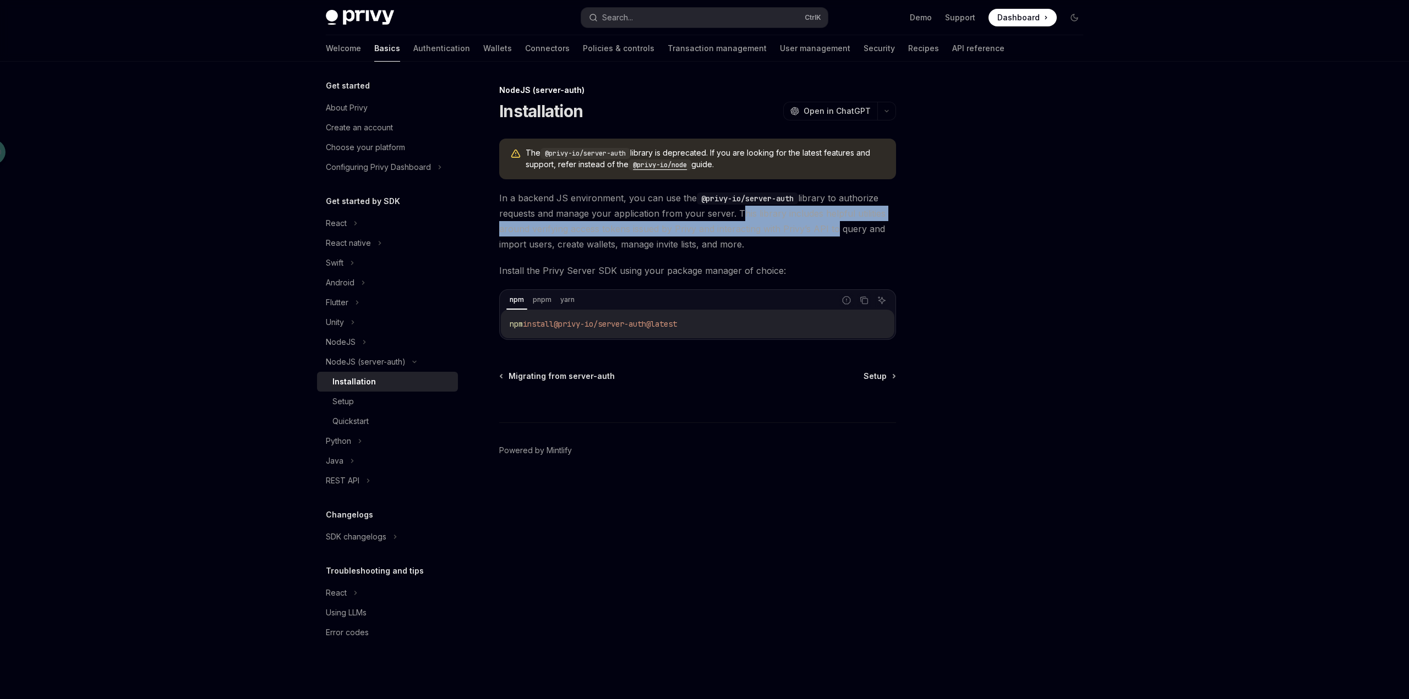
drag, startPoint x: 737, startPoint y: 214, endPoint x: 833, endPoint y: 226, distance: 96.5
click at [833, 226] on span "In a backend JS environment, you can use the @privy-io/server-auth library to a…" at bounding box center [697, 221] width 397 height 62
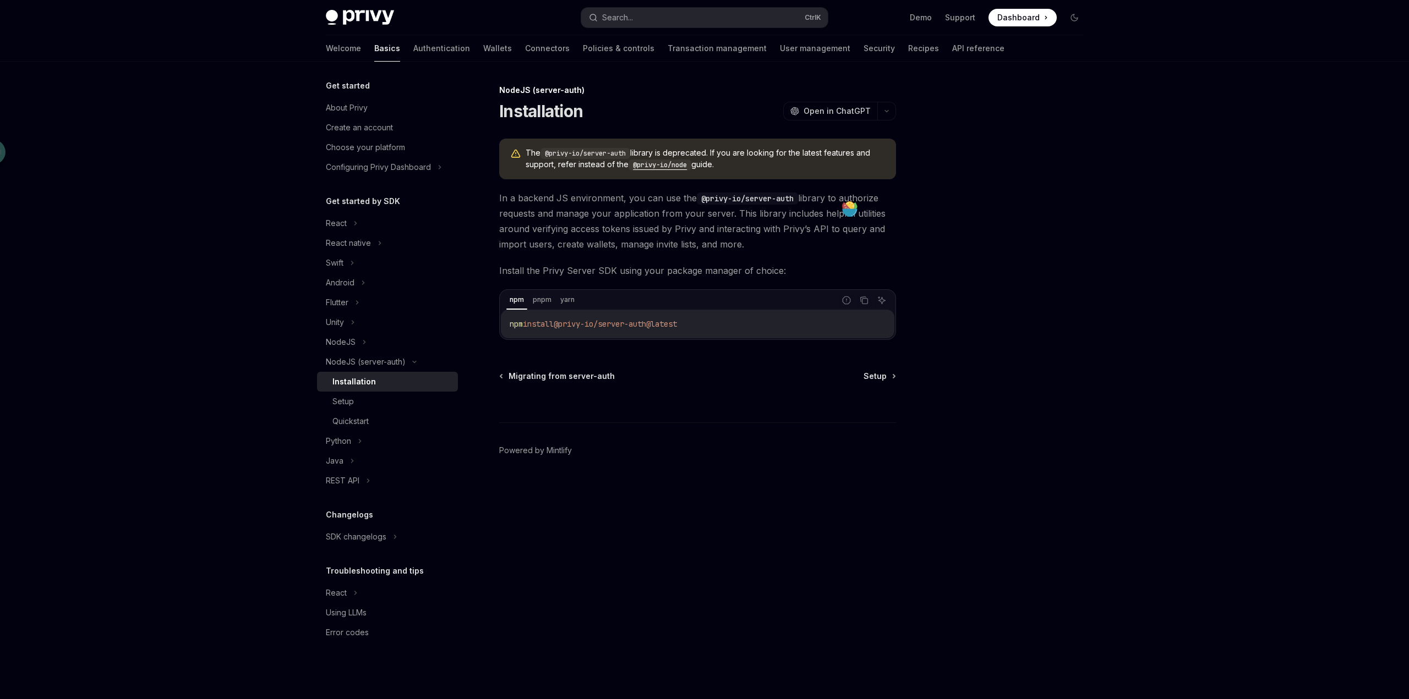
click at [824, 254] on div "The @privy-io/server-auth library is deprecated. If you are looking for the lat…" at bounding box center [697, 239] width 397 height 201
